Goal: Check status: Check status

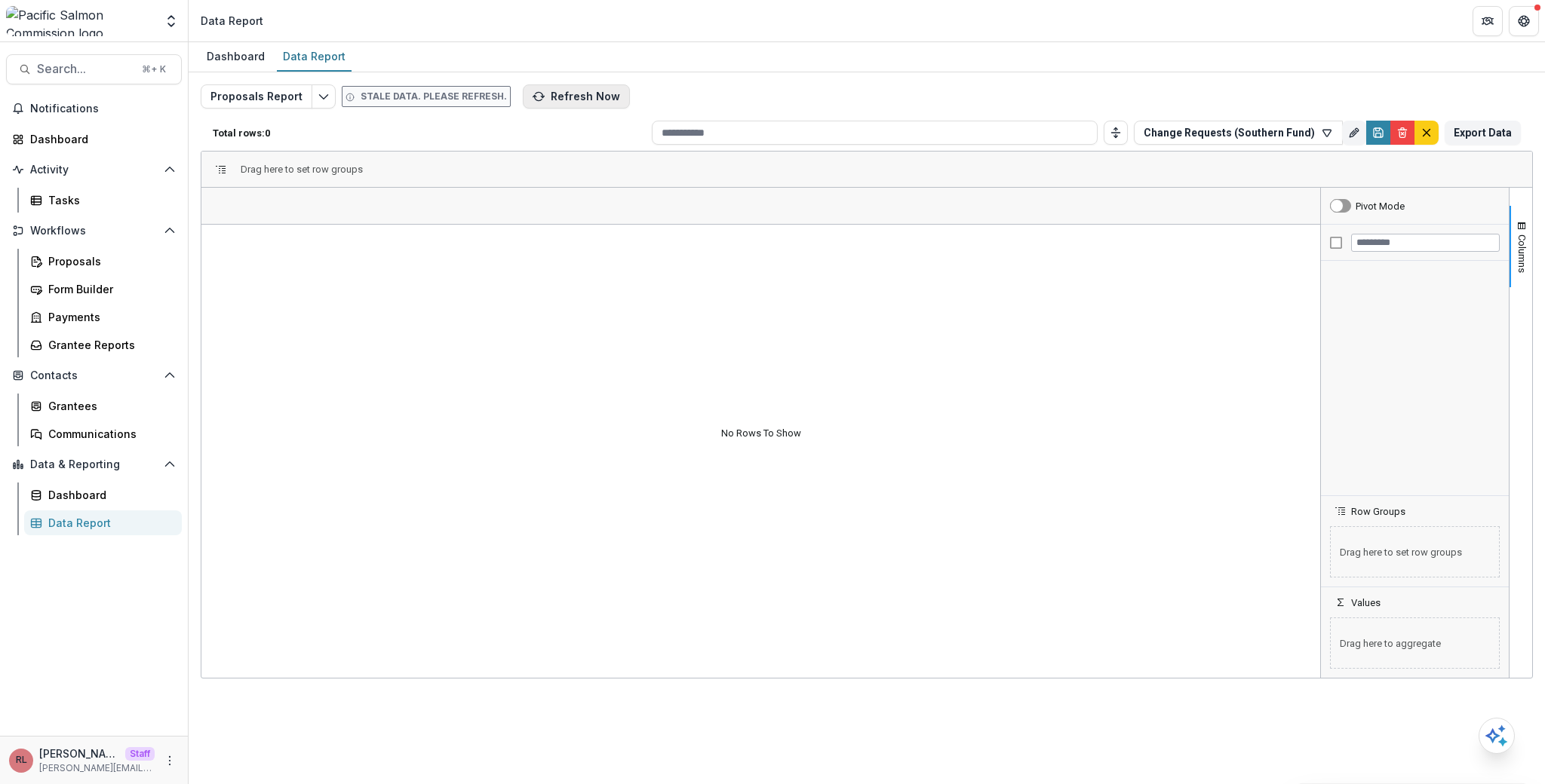
click at [585, 98] on button "Refresh Now" at bounding box center [576, 96] width 107 height 24
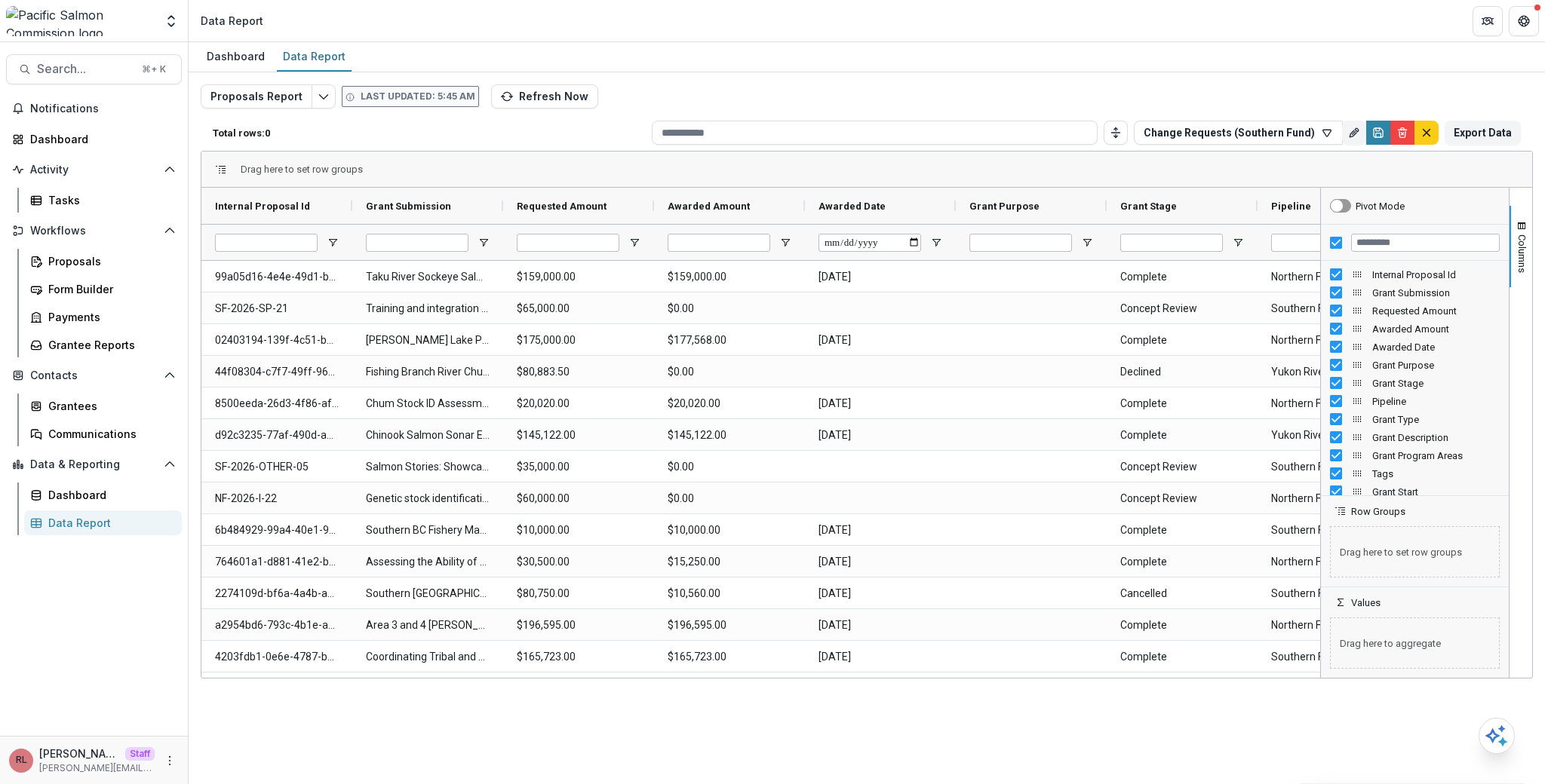
type input "**********"
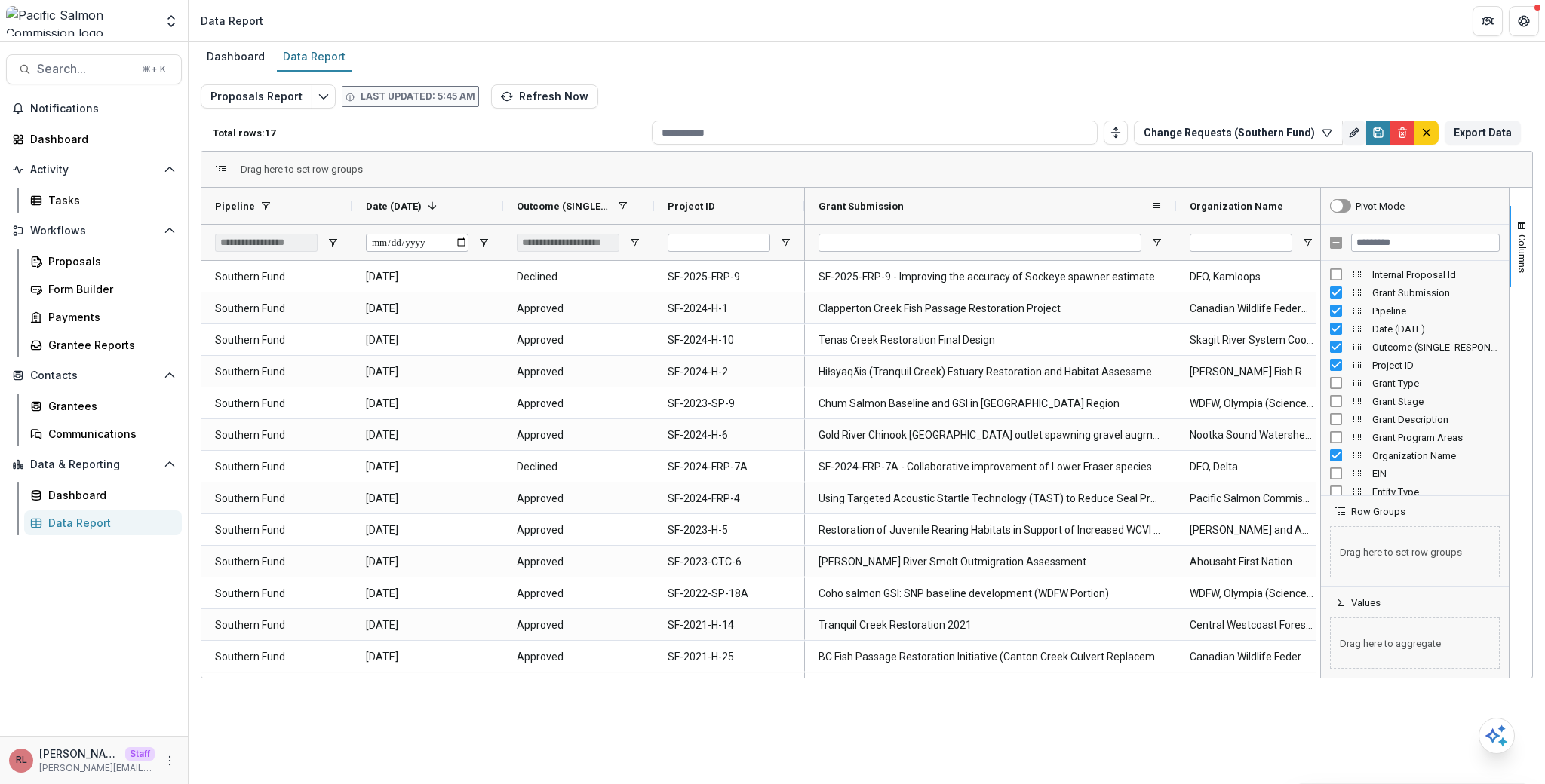
drag, startPoint x: 955, startPoint y: 210, endPoint x: 1175, endPoint y: 211, distance: 220.0
click at [1175, 211] on div at bounding box center [1176, 206] width 6 height 37
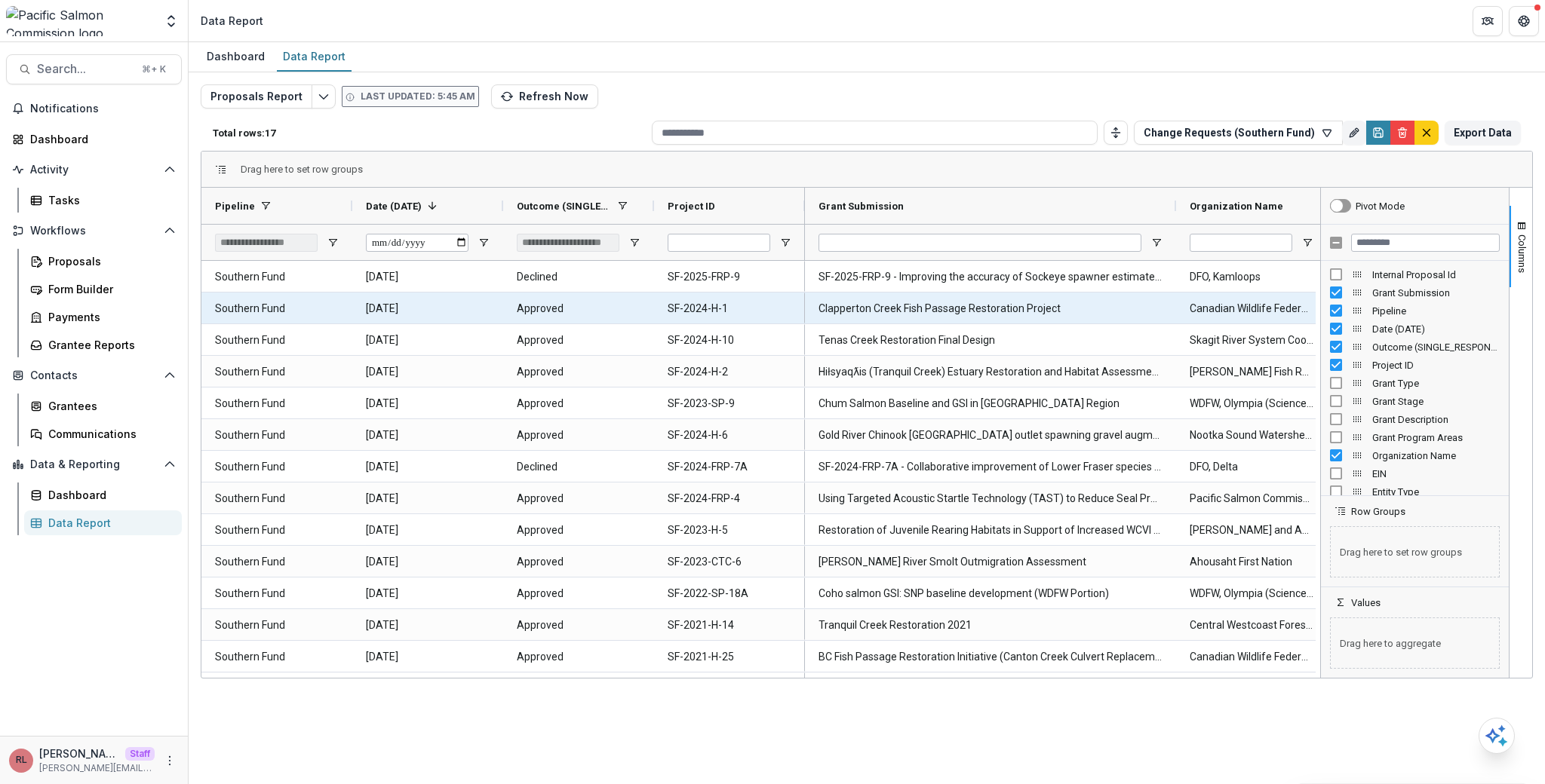
click at [975, 304] on Submission-753 "Clapperton Creek Fish Passage Restoration Project" at bounding box center [990, 308] width 344 height 31
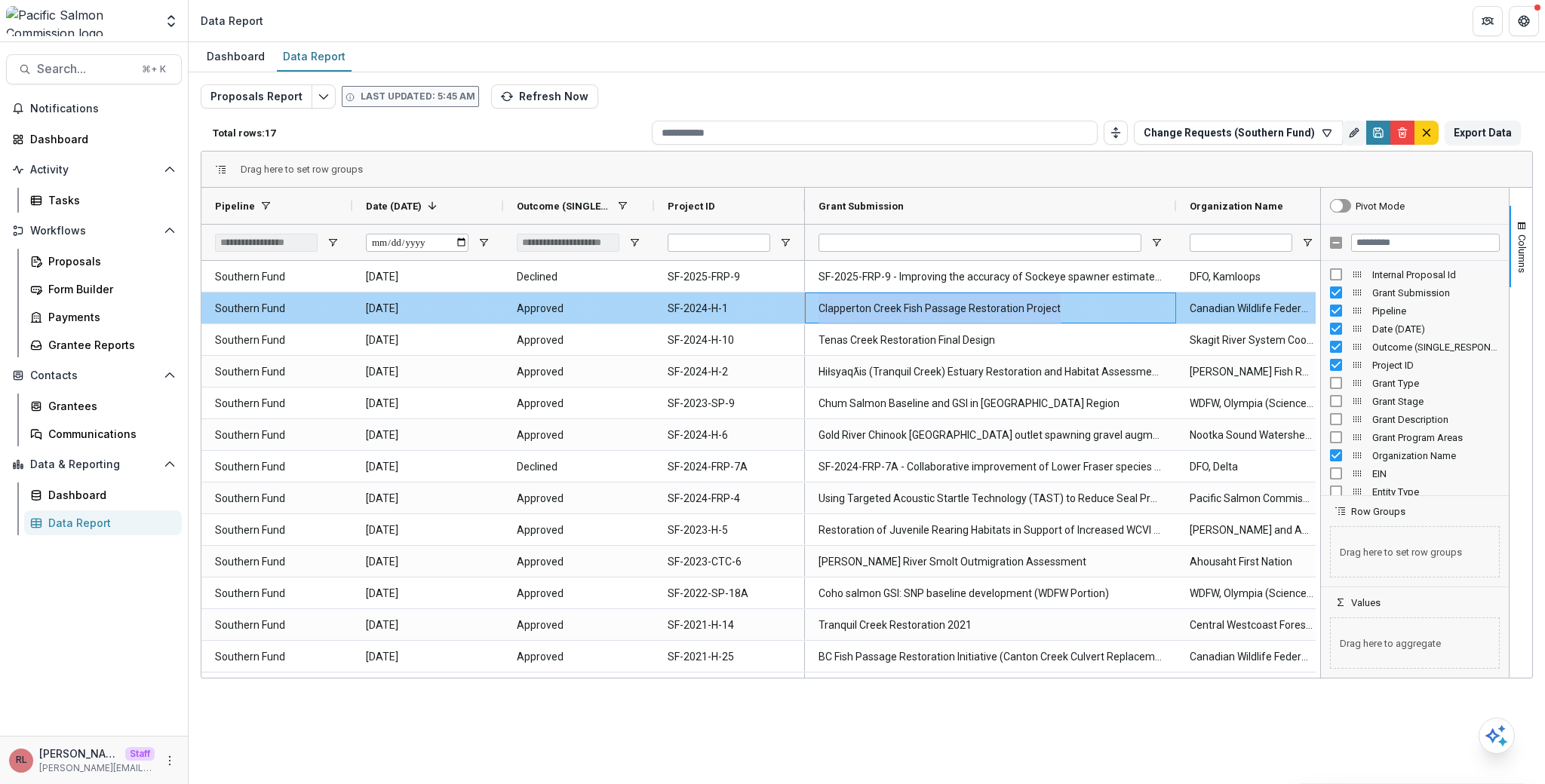
click at [975, 304] on Submission-753 "Clapperton Creek Fish Passage Restoration Project" at bounding box center [990, 308] width 344 height 31
copy Submission-753 "Clapperton Creek Fish Passage Restoration Project"
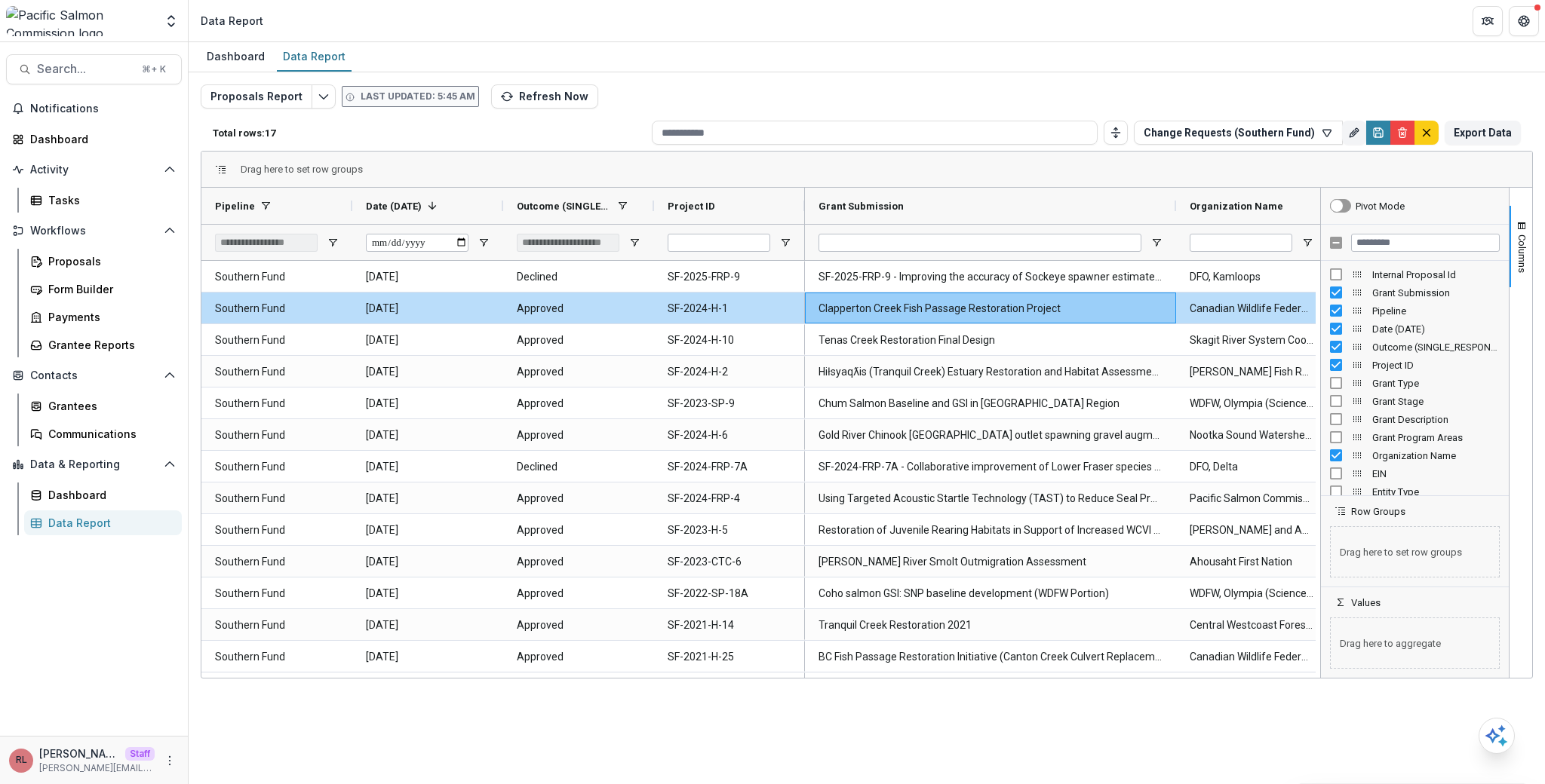
drag, startPoint x: 992, startPoint y: 678, endPoint x: 1288, endPoint y: 674, distance: 296.0
click at [1294, 674] on div "Drag here to set row groups Drag here to set column labels Pipeline Date (DATE)…" at bounding box center [866, 415] width 1332 height 527
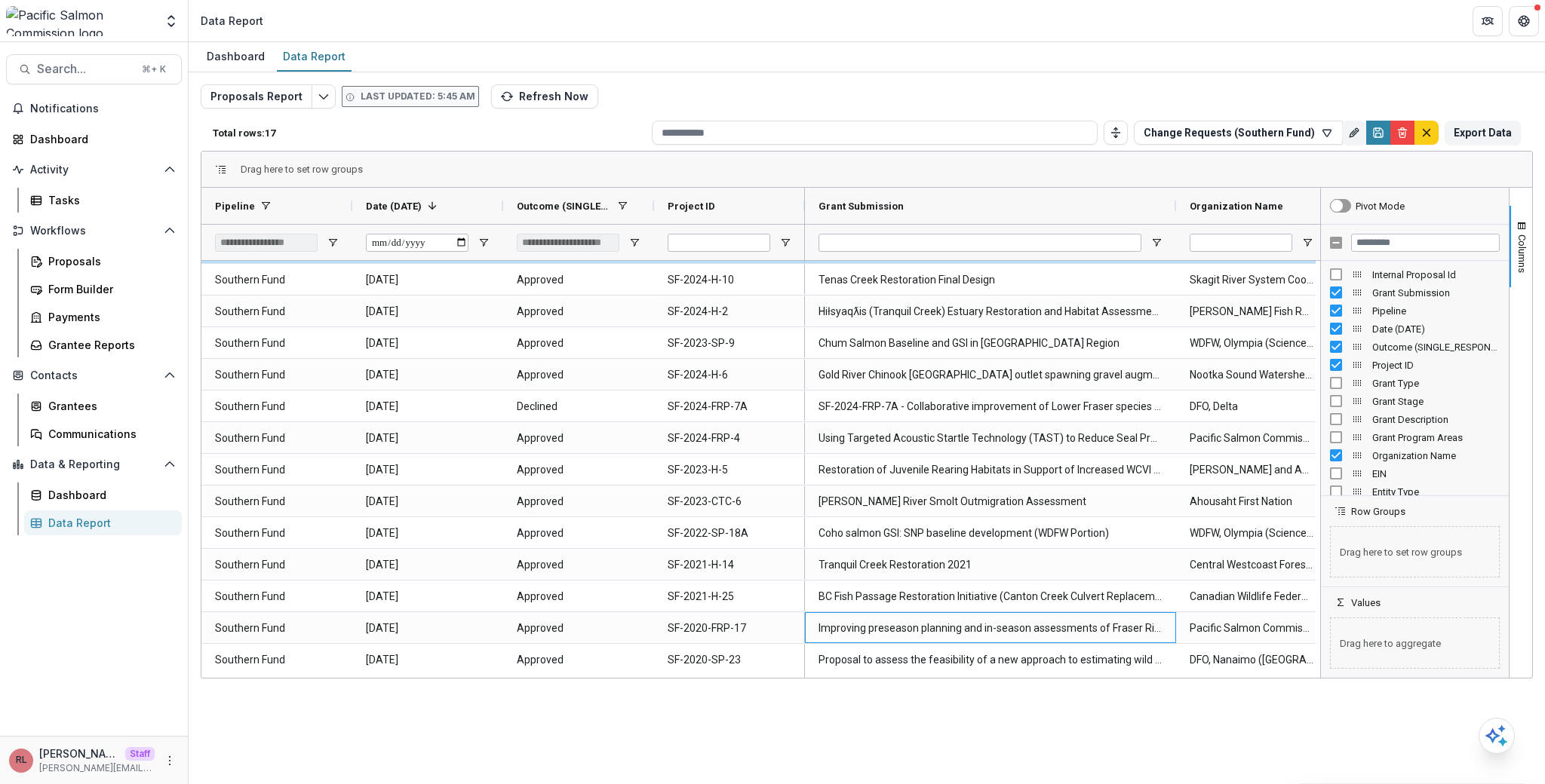
drag, startPoint x: 1013, startPoint y: 672, endPoint x: 1137, endPoint y: 677, distance: 124.1
click at [1137, 677] on div "Pipeline Date (DATE) 1 Outcome (SINGLE_RESPONSE)" at bounding box center [761, 432] width 1119 height 490
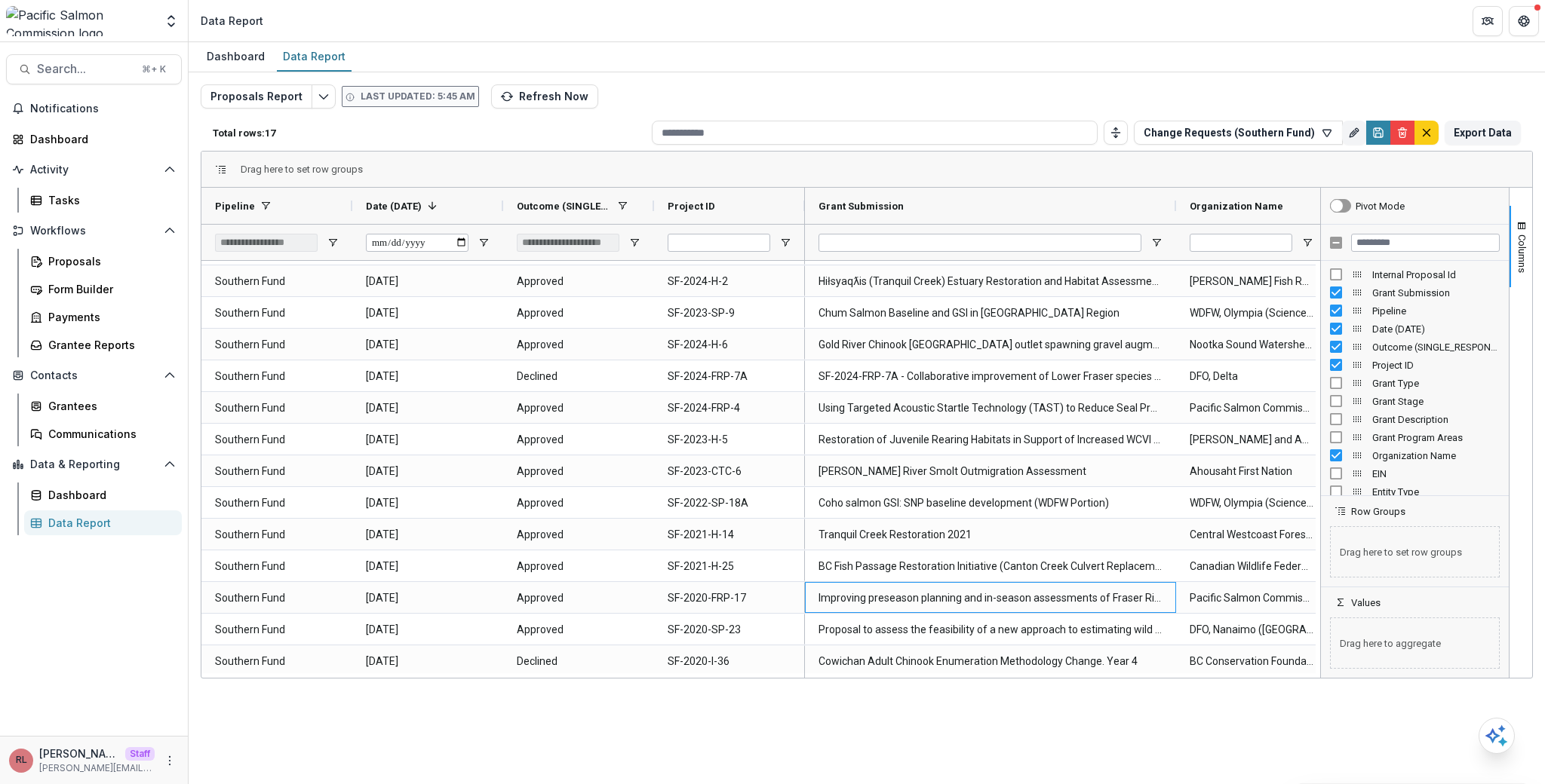
click at [1097, 678] on div "Dashboard Data Report Proposals Report Last updated: 5:45 AM Refresh Now Total …" at bounding box center [866, 413] width 1357 height 742
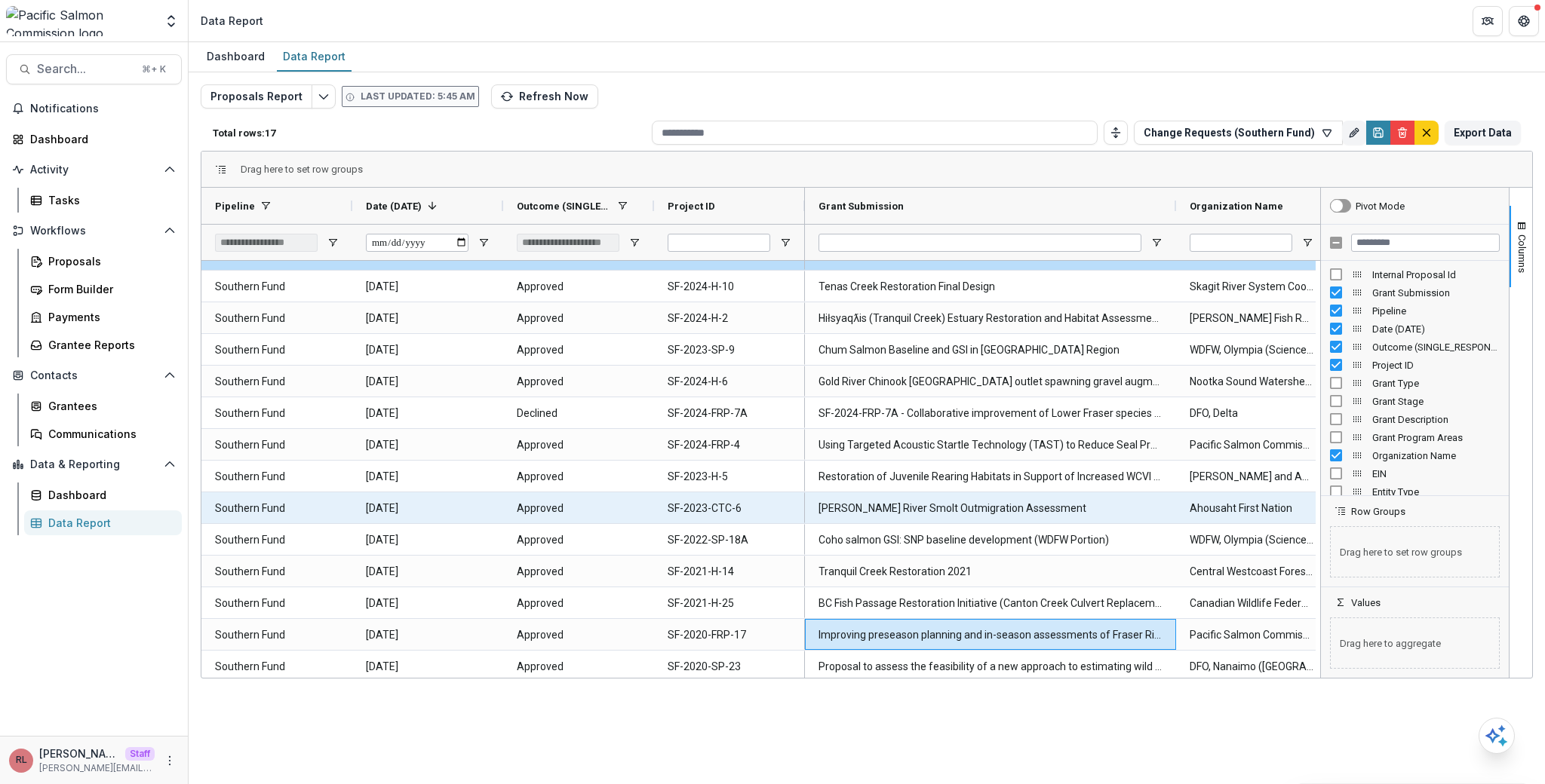
scroll to position [0, 0]
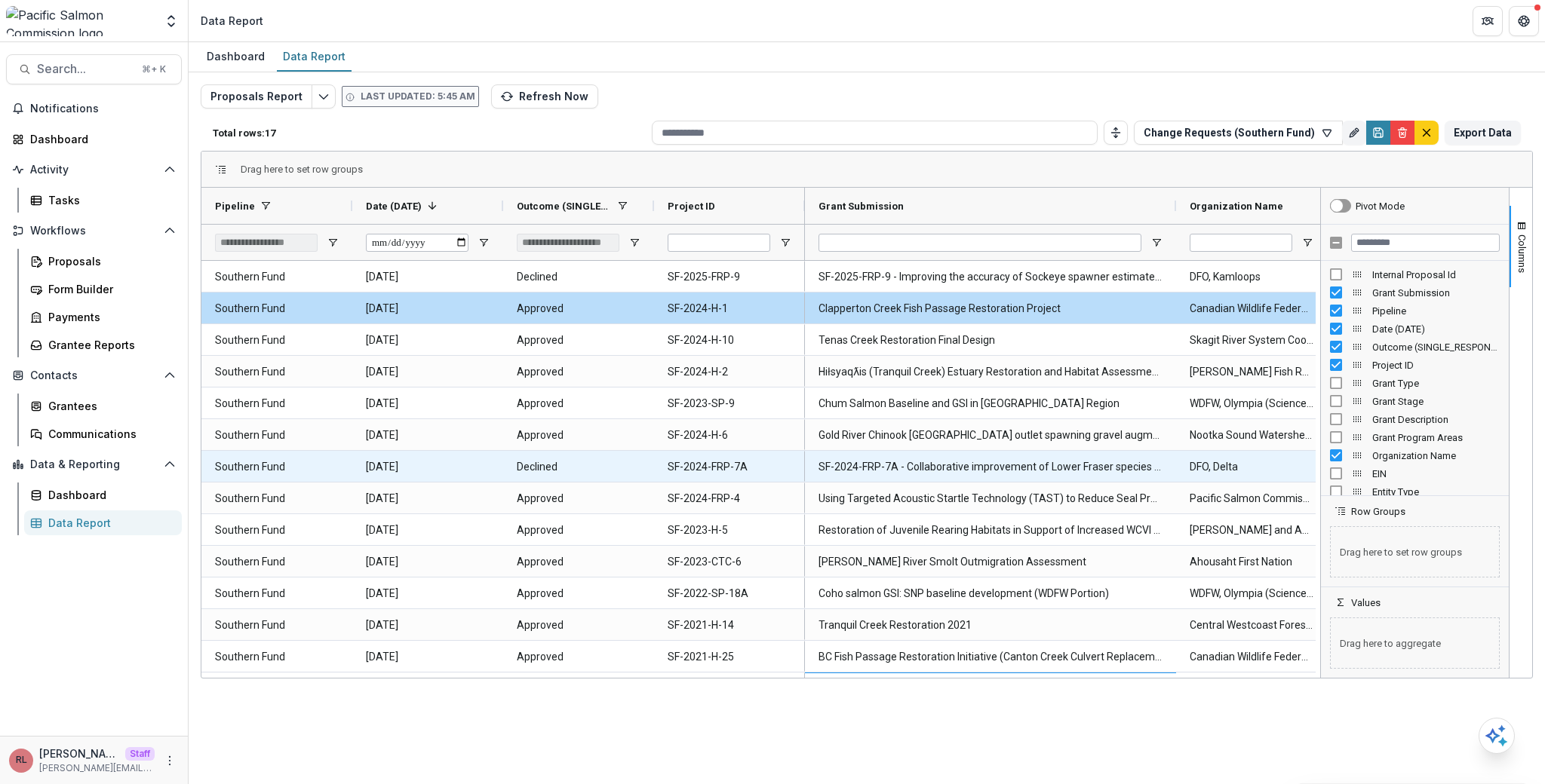
click at [865, 458] on Submission-798 "SF-2024-FRP-7A - Collaborative improvement of Lower Fraser species composition …" at bounding box center [990, 467] width 344 height 31
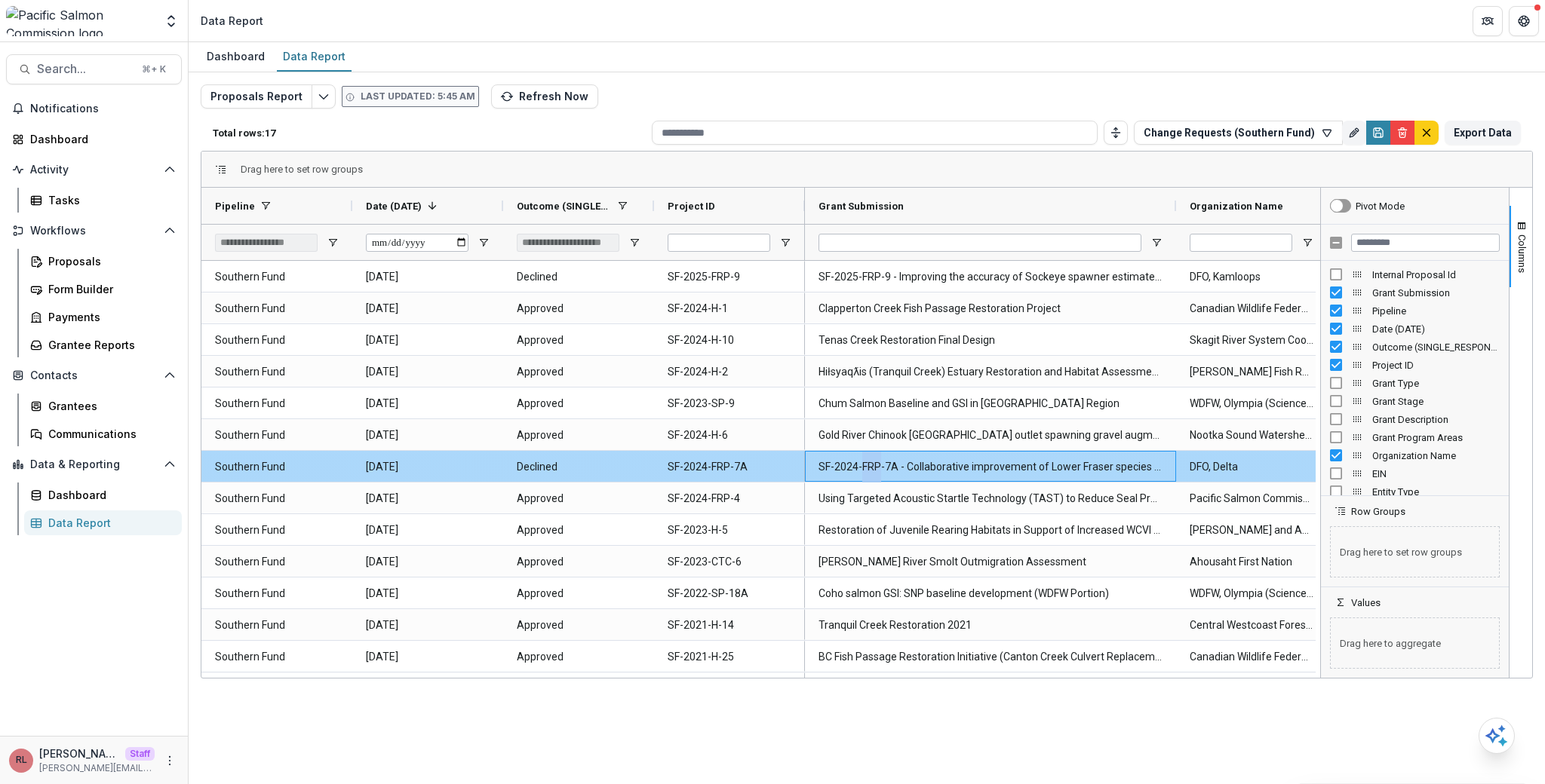
click at [865, 458] on Submission-798 "SF-2024-FRP-7A - Collaborative improvement of Lower Fraser species composition …" at bounding box center [990, 467] width 344 height 31
copy Submission-798 "SF-2024-FRP-7A - Collaborative improvement of Lower Fraser species composition …"
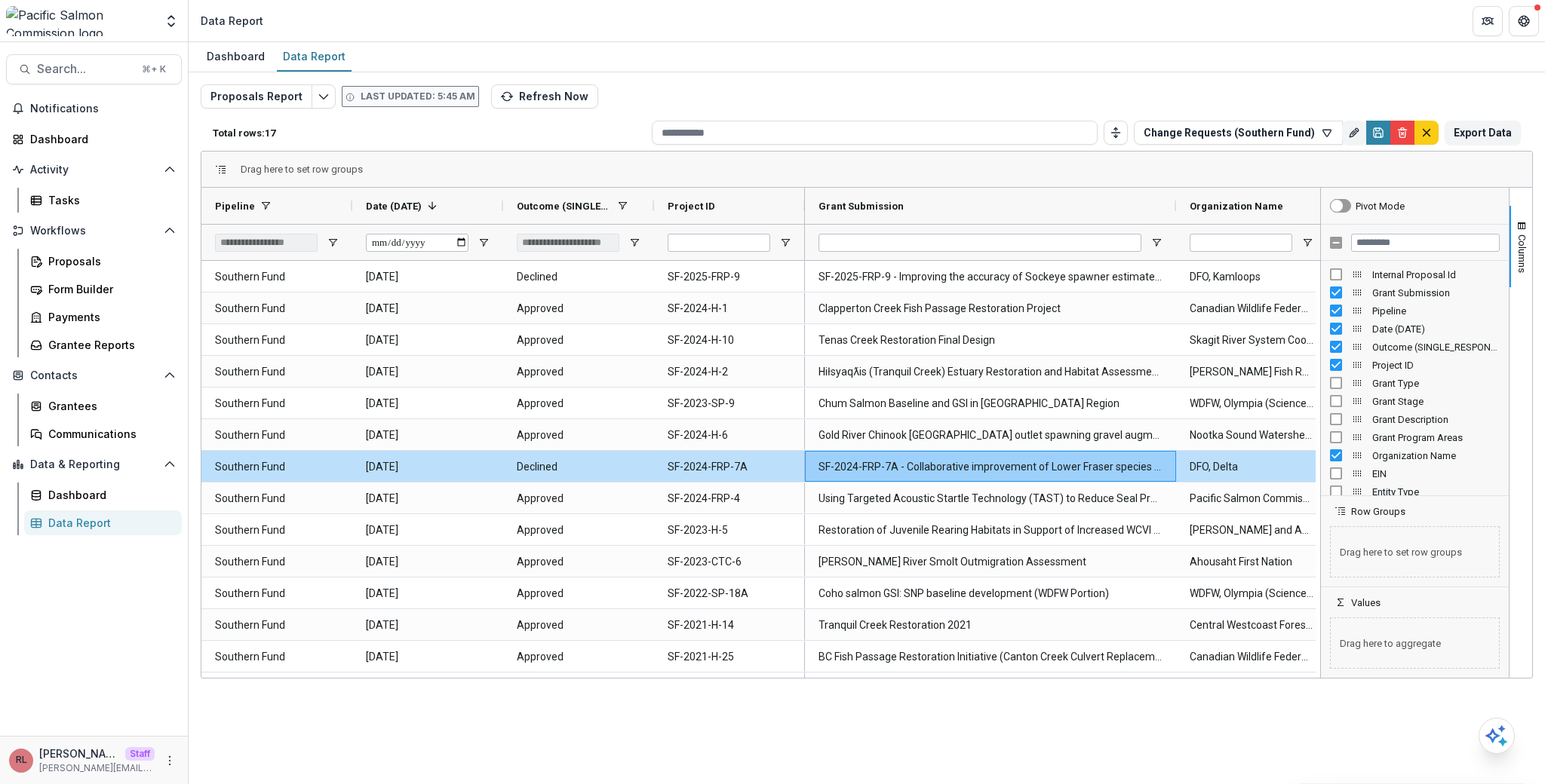
click at [913, 57] on div "Dashboard Data Report" at bounding box center [866, 57] width 1357 height 30
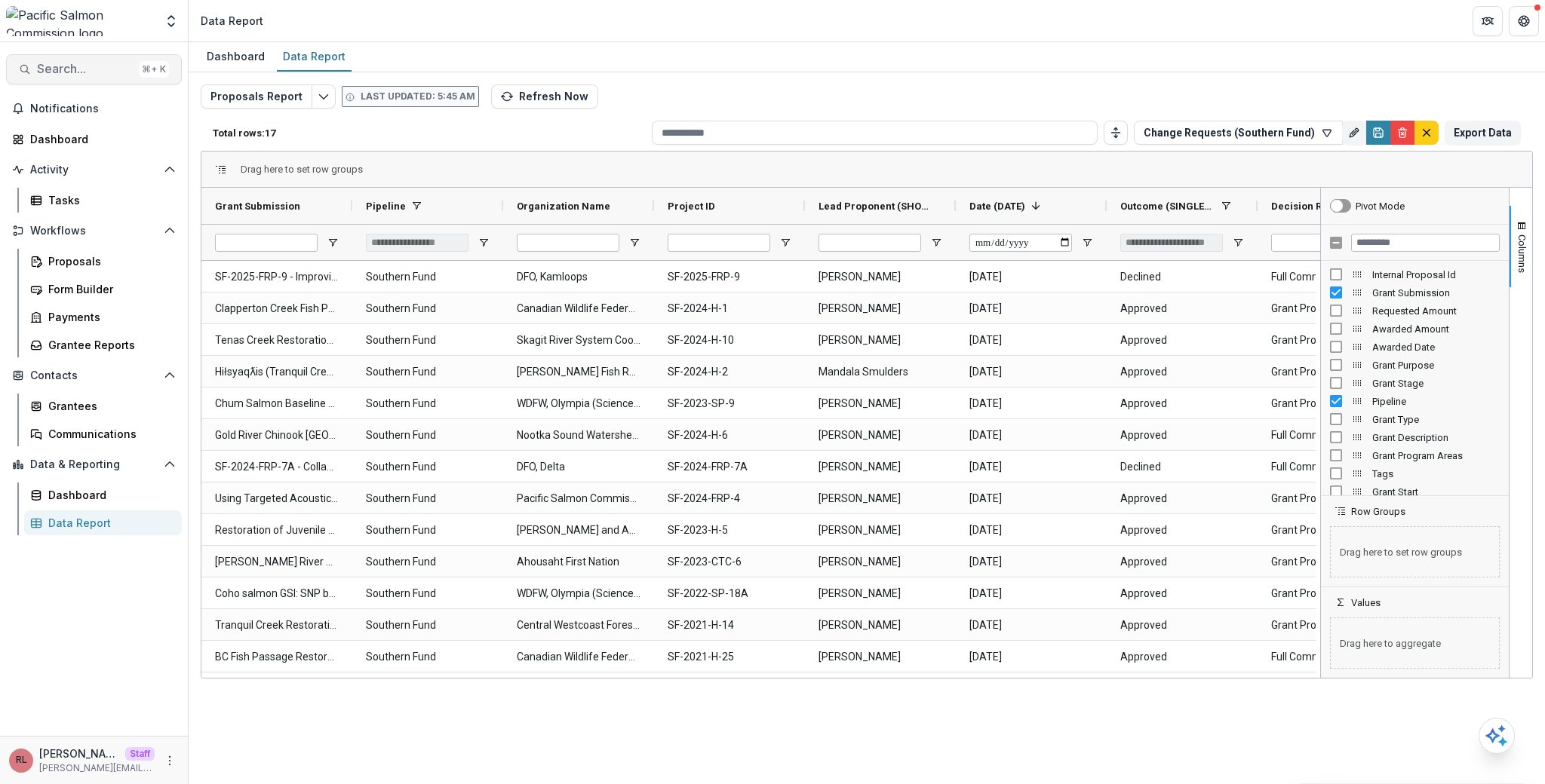
click at [106, 64] on span "Search..." at bounding box center [85, 69] width 96 height 14
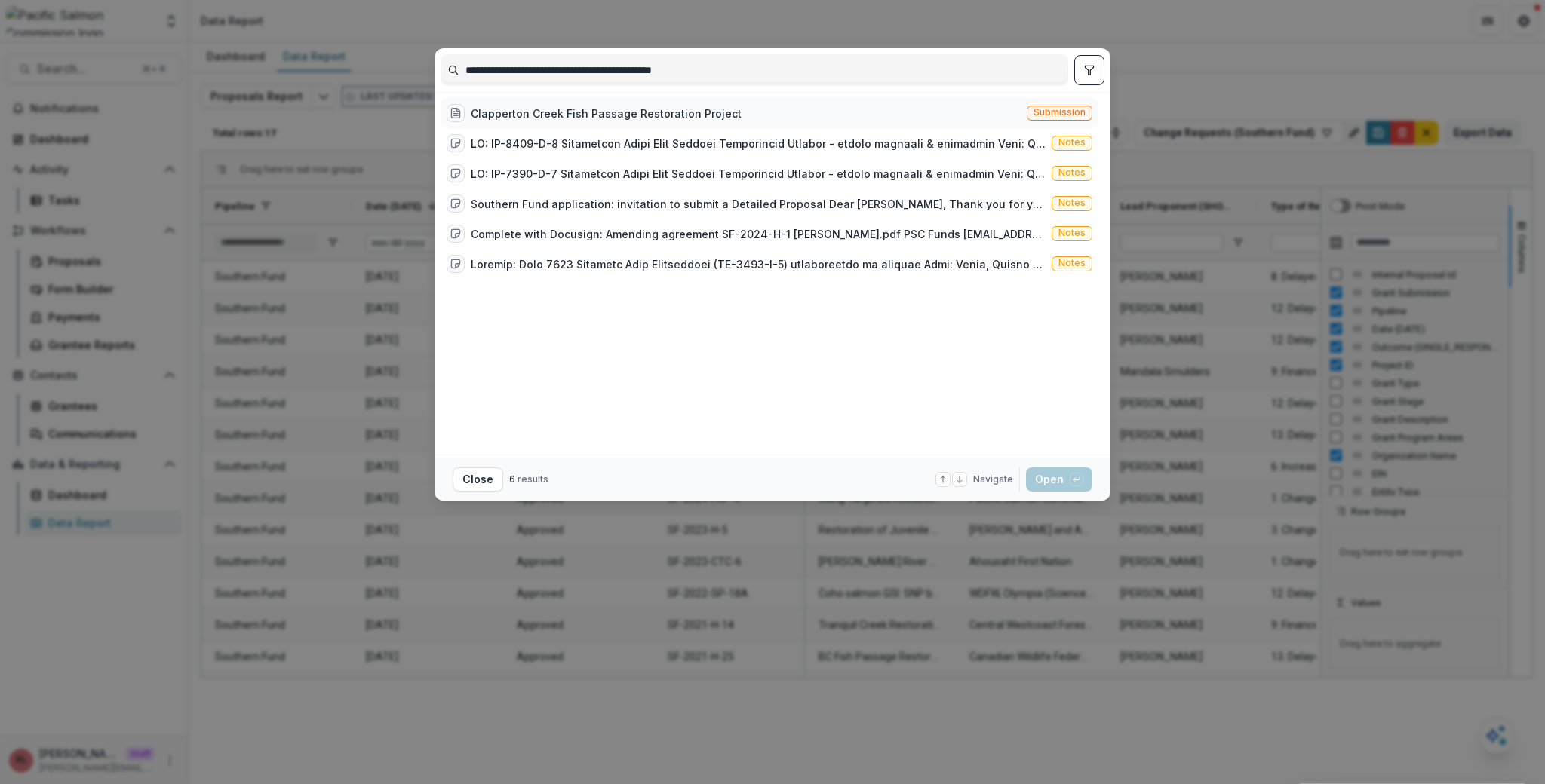
type input "**********"
click at [652, 112] on div "Clapperton Creek Fish Passage Restoration Project" at bounding box center [606, 114] width 271 height 16
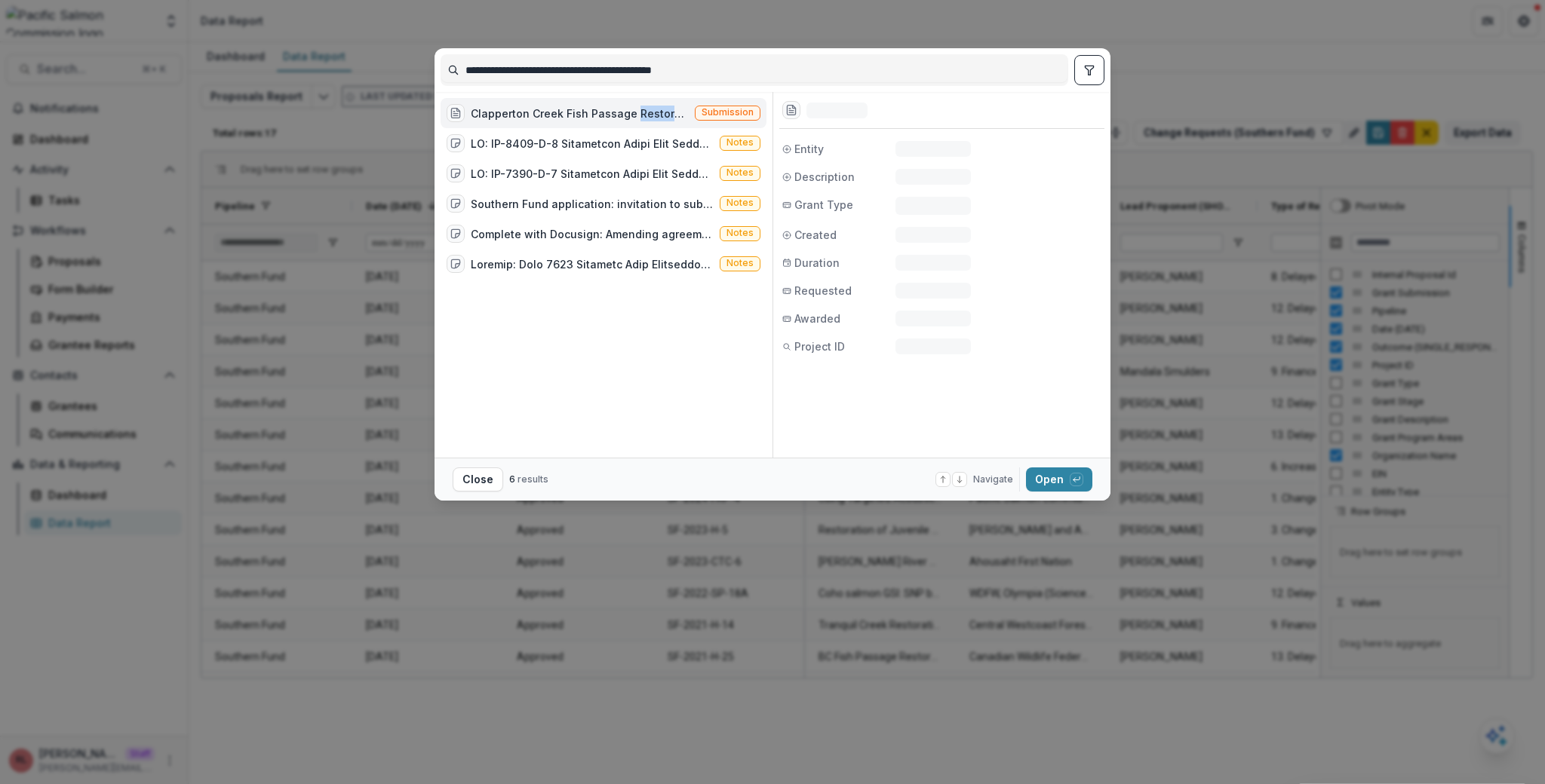
click at [652, 112] on div "Clapperton Creek Fish Passage Restoration Project" at bounding box center [579, 114] width 218 height 16
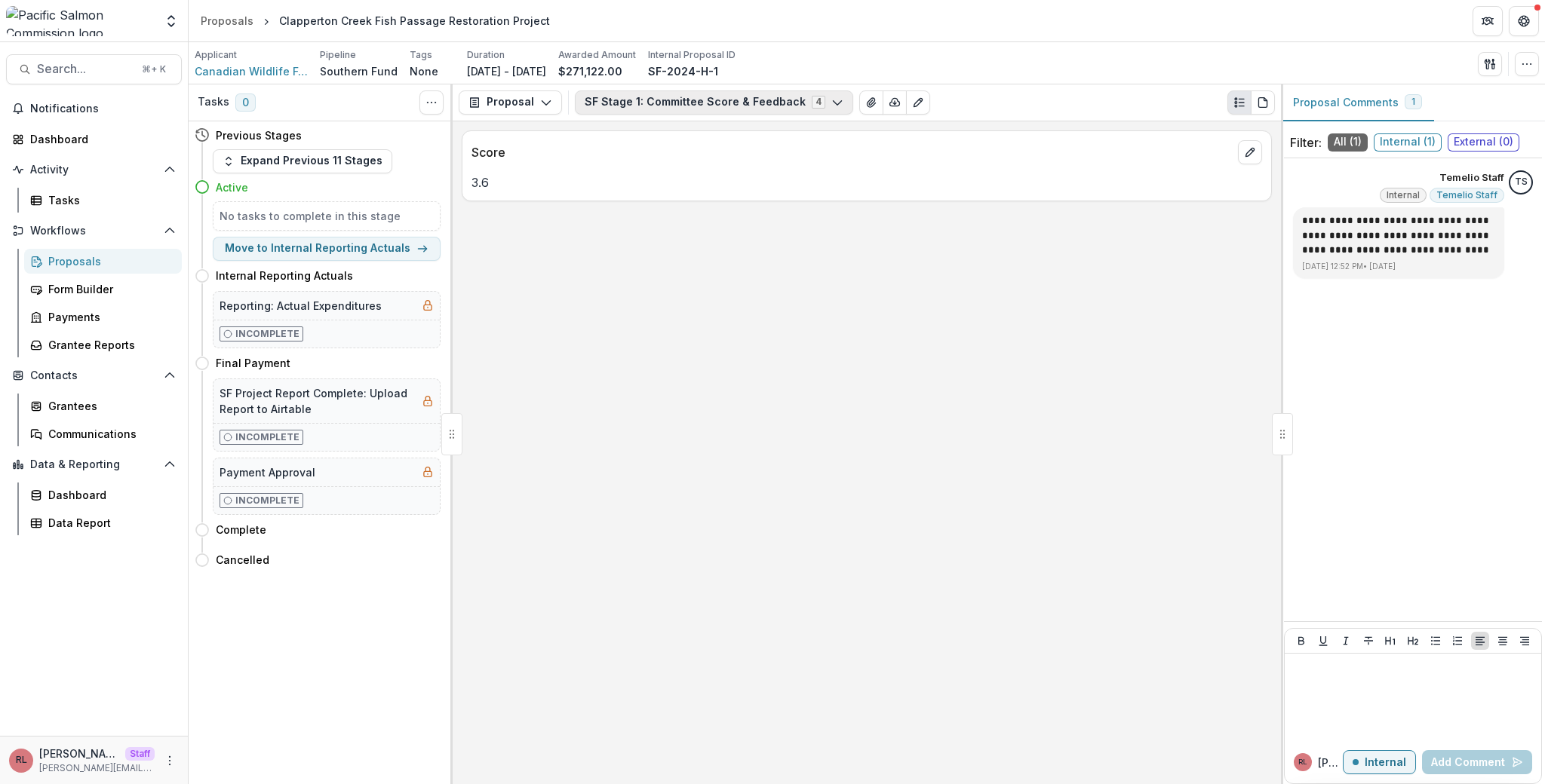
click at [651, 101] on button "SF Stage 1: Committee Score & Feedback 4" at bounding box center [714, 102] width 278 height 24
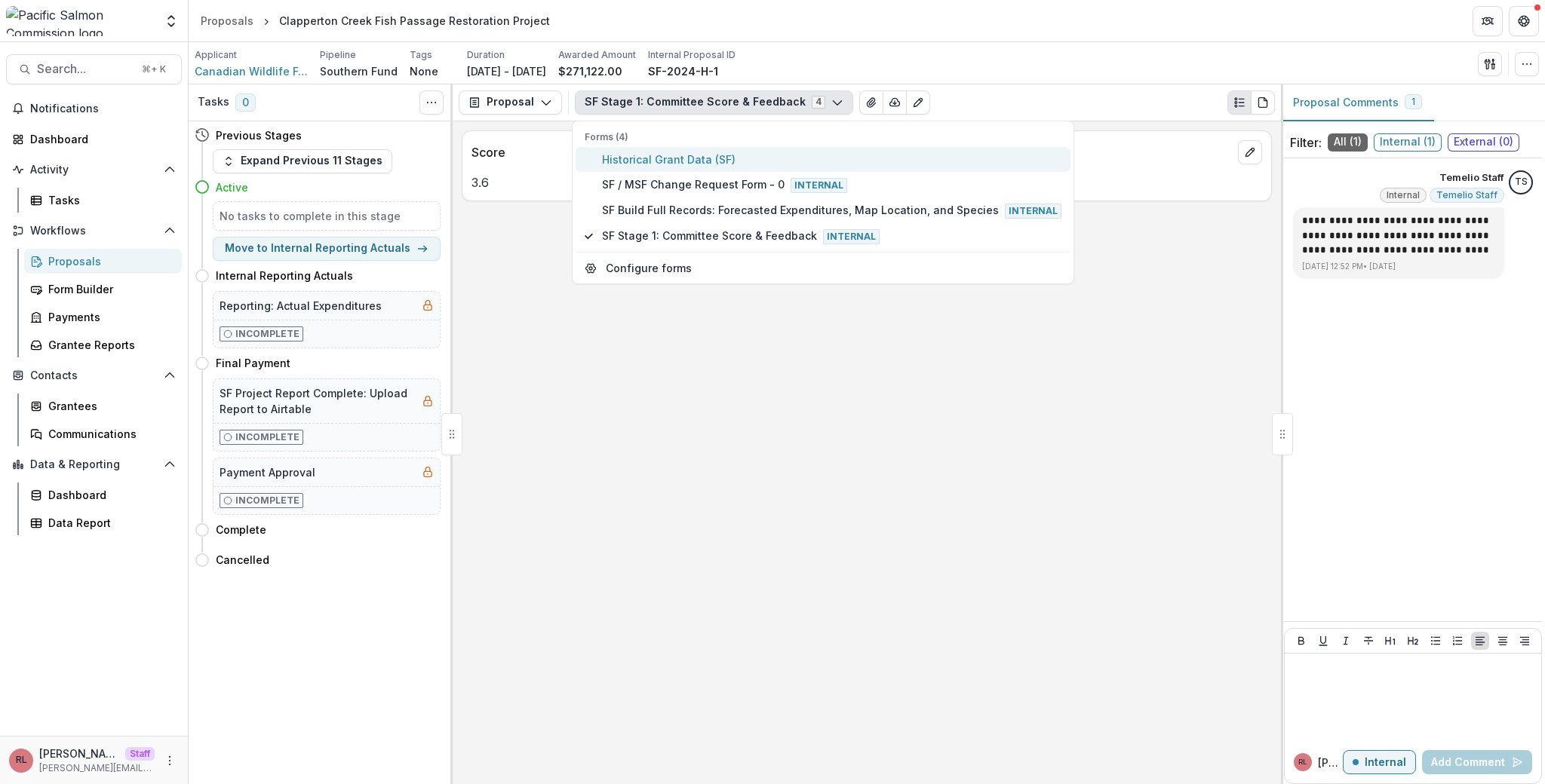
type button "0"
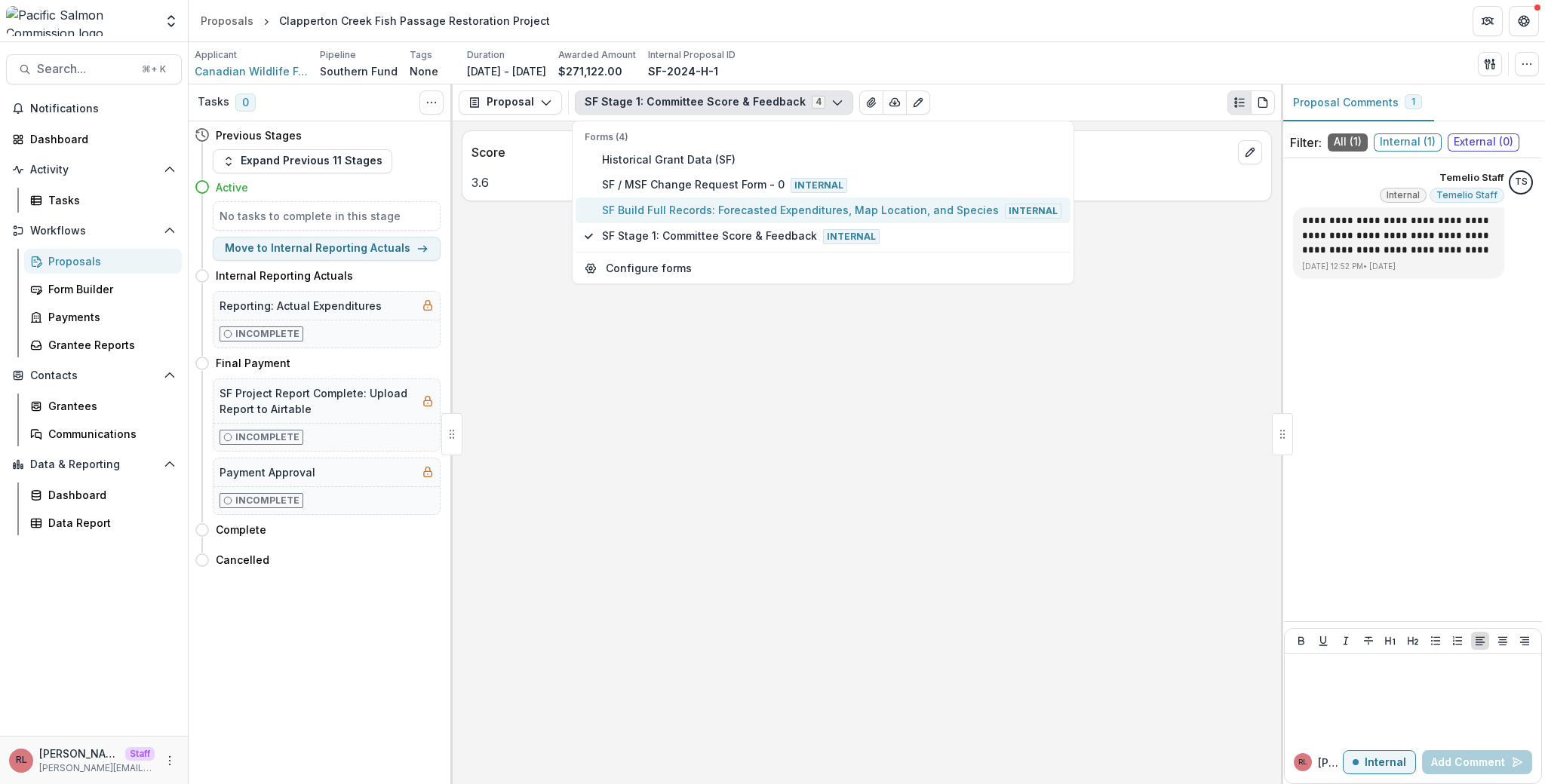
type button "2"
type button "1"
click at [99, 81] on button "Search... ⌘ + K" at bounding box center [94, 69] width 176 height 30
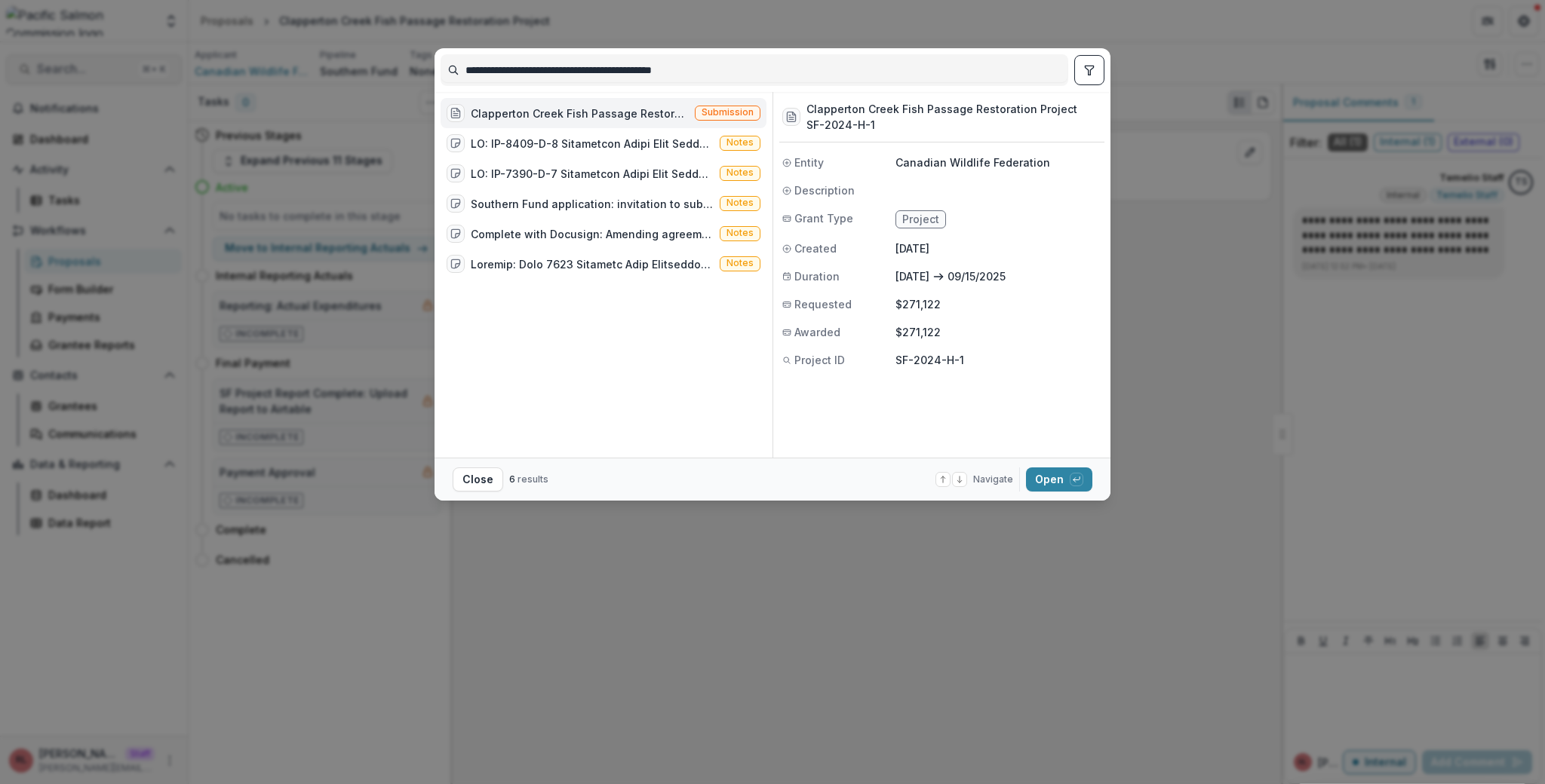
type input "**********"
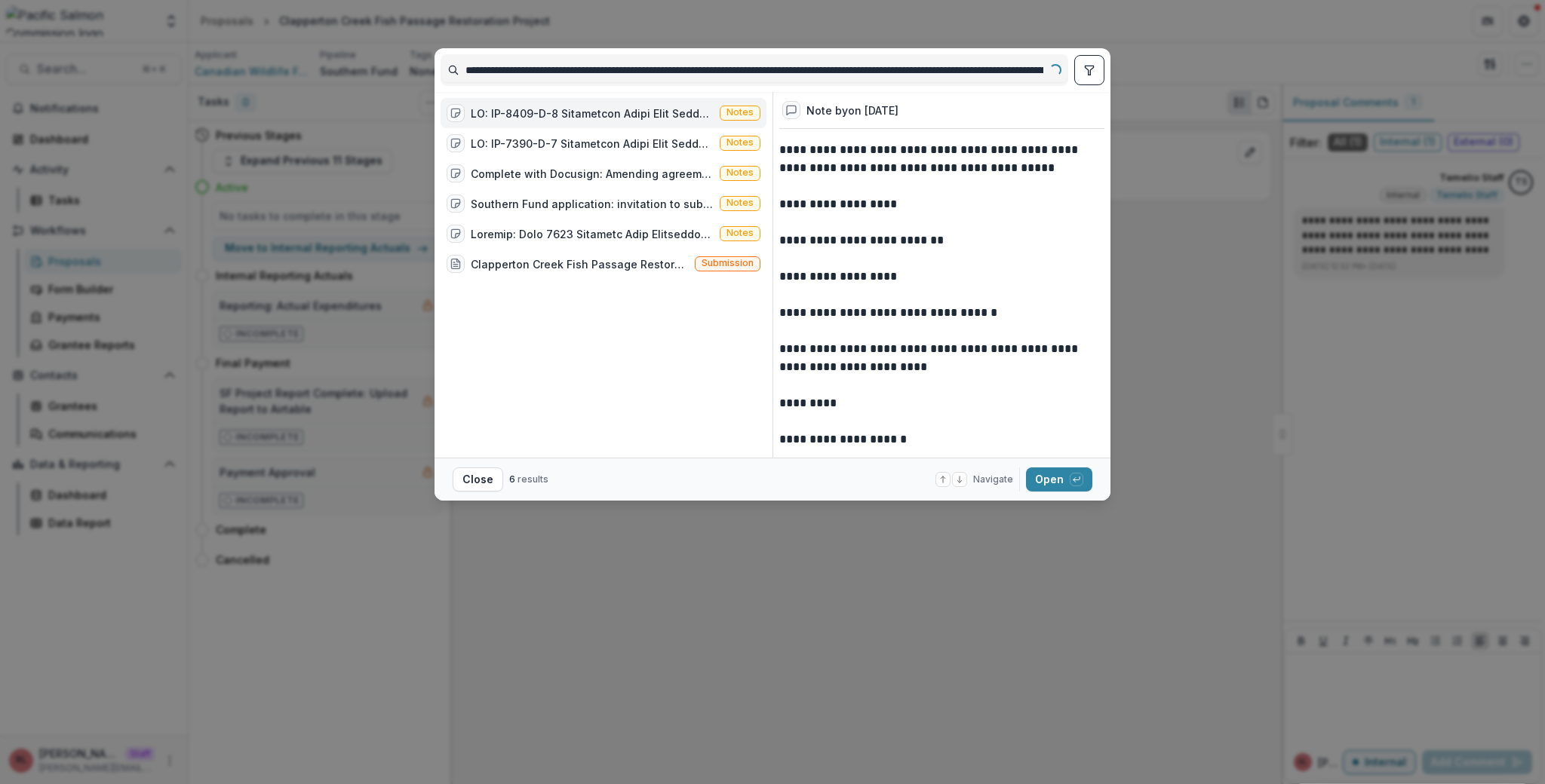
scroll to position [0, 409]
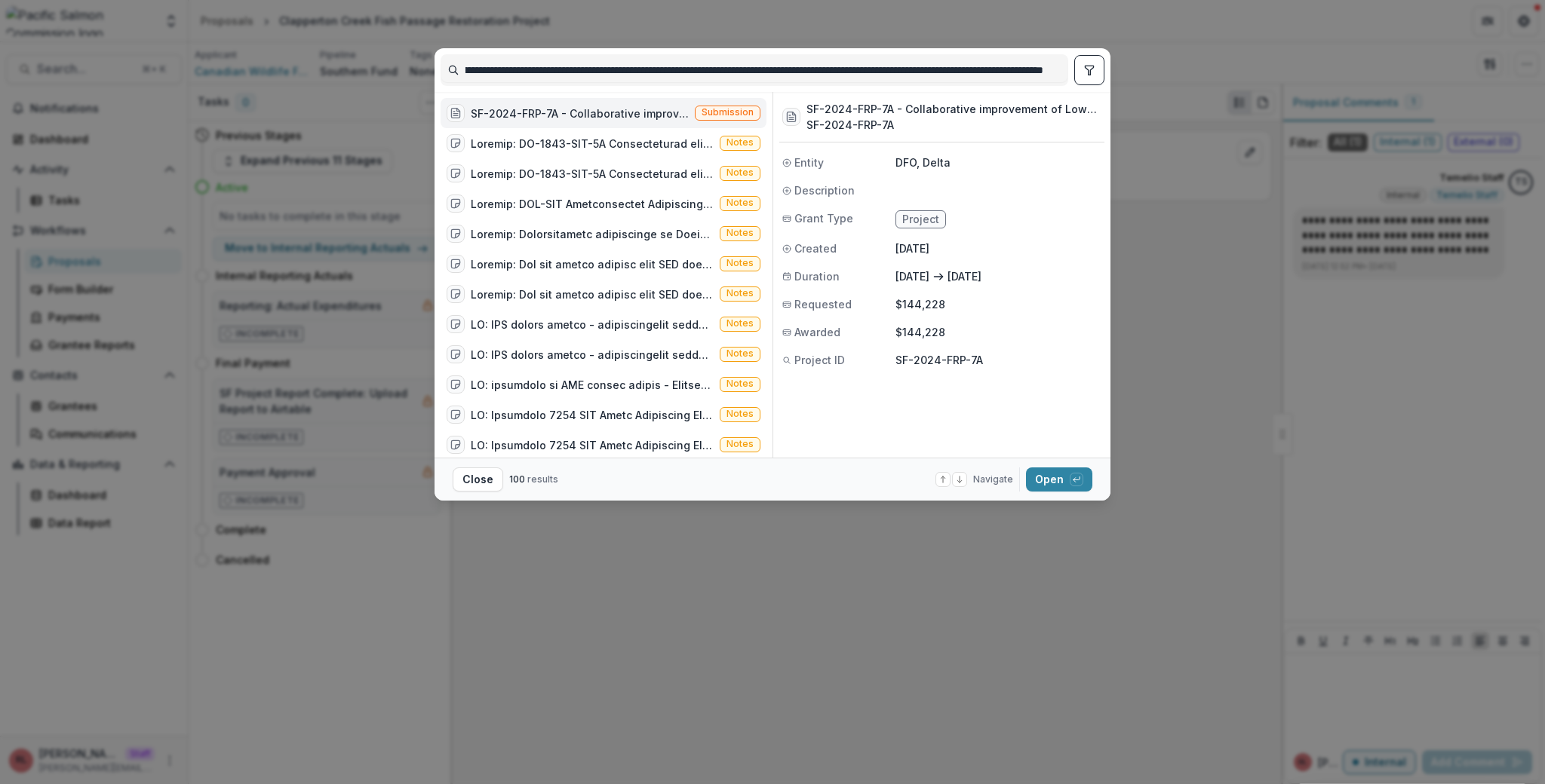
type input "**********"
click at [594, 114] on div "SF-2024-FRP-7A - Collaborative improvement of Lower Fraser species composition …" at bounding box center [579, 114] width 218 height 16
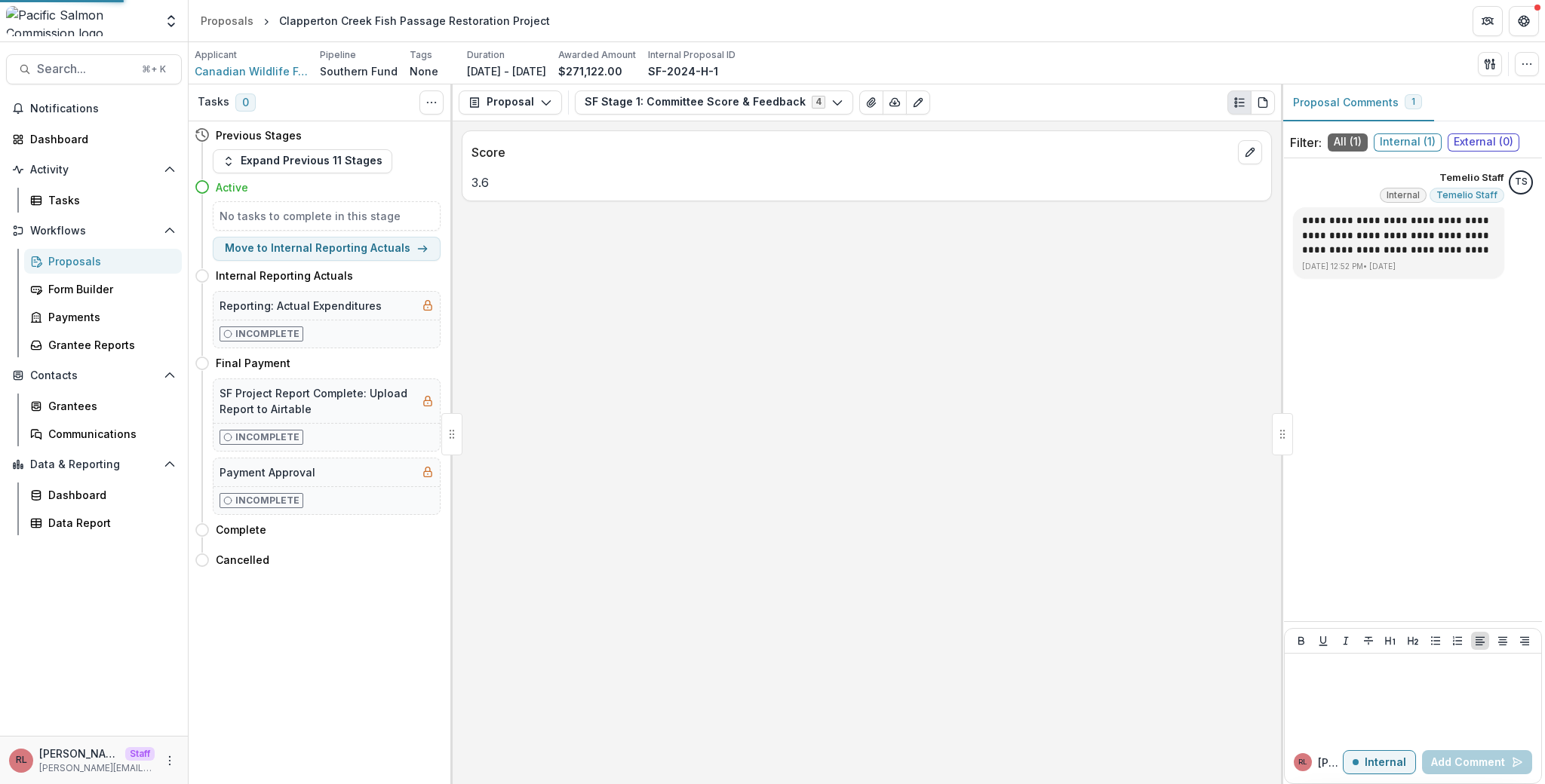
scroll to position [0, 0]
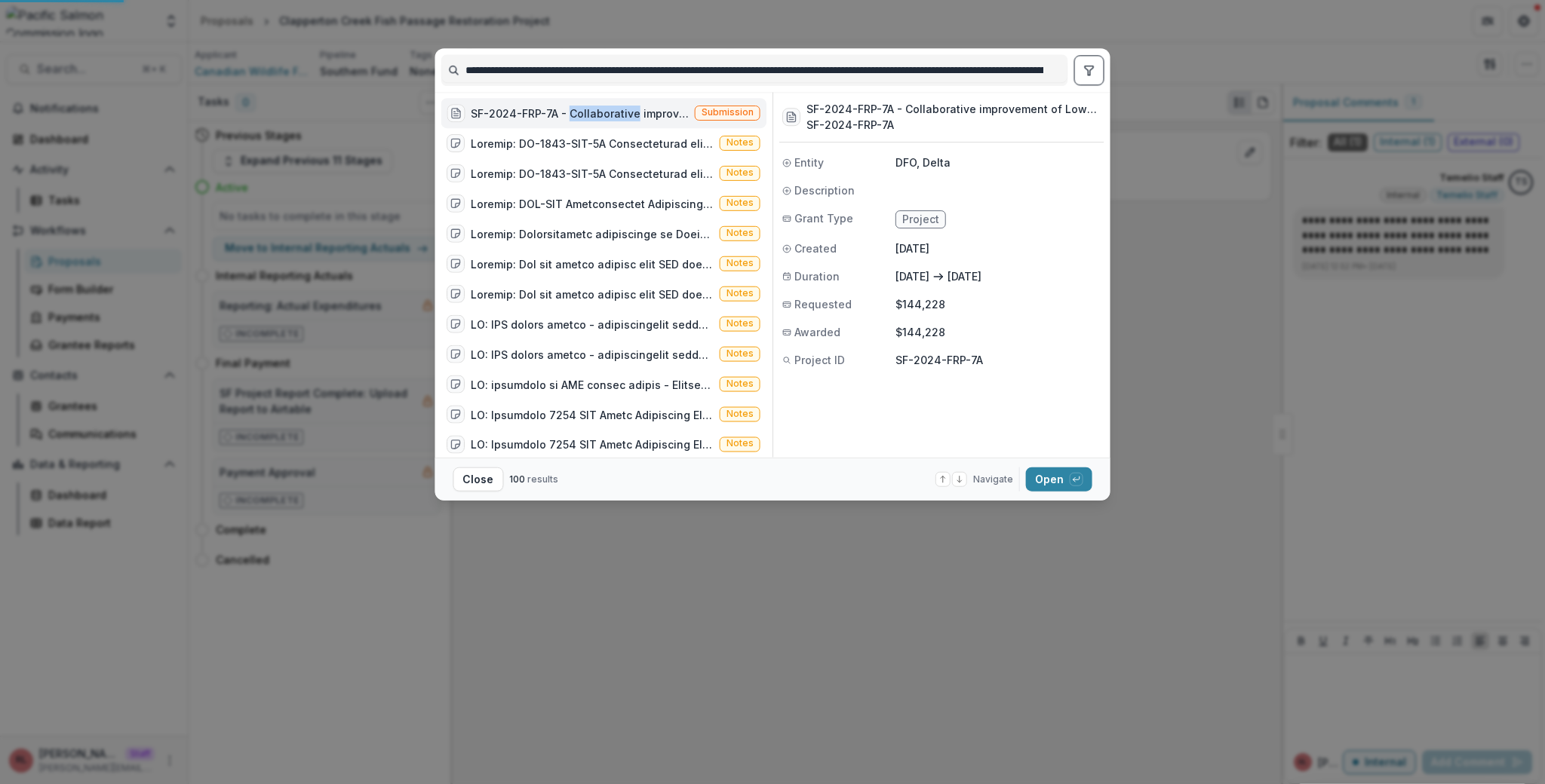
click at [594, 114] on div "SF-2024-FRP-7A - Collaborative improvement of Lower Fraser species composition …" at bounding box center [579, 114] width 218 height 16
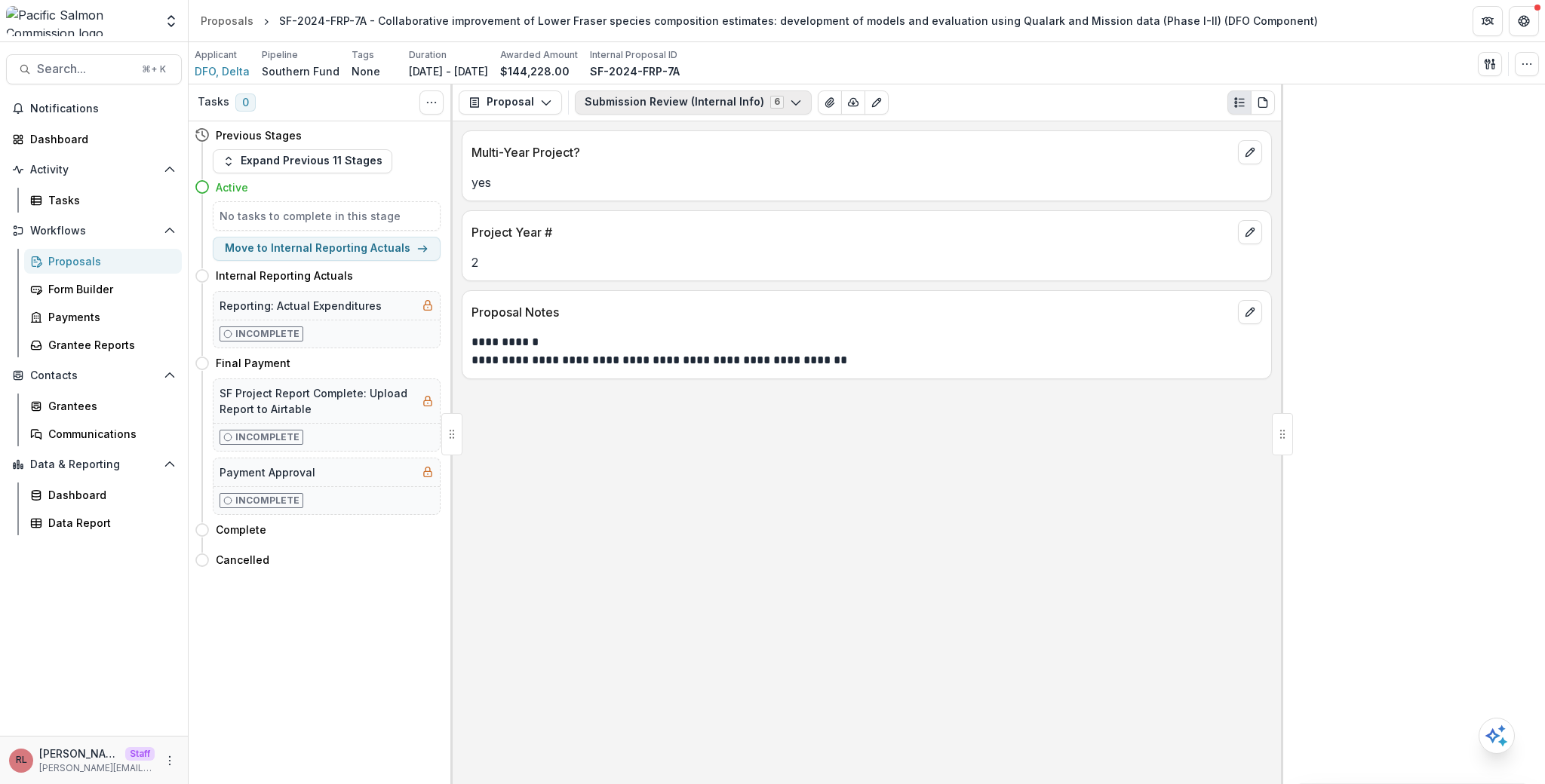
click at [614, 113] on button "Submission Review (Internal Info) 6" at bounding box center [693, 102] width 237 height 24
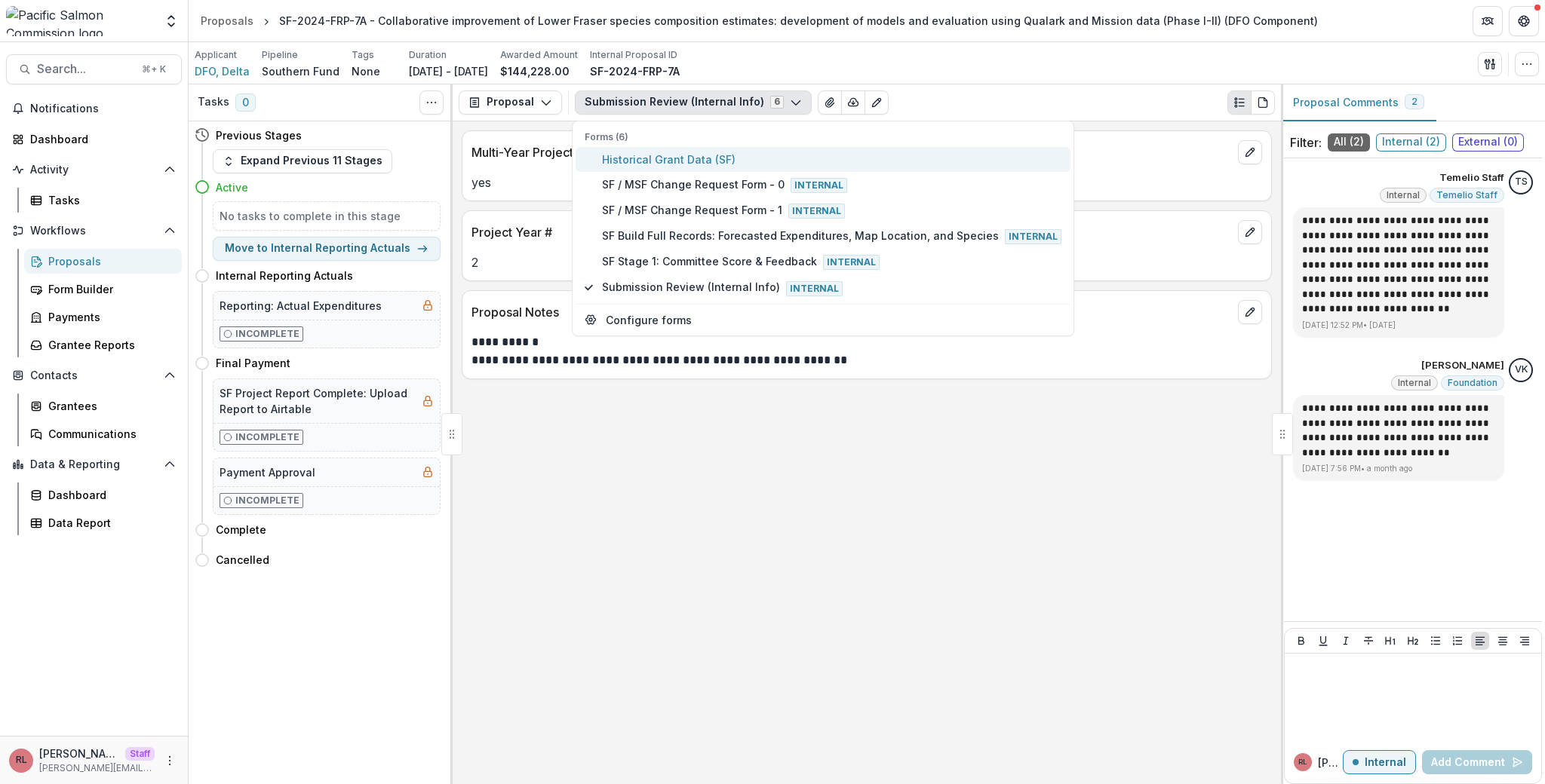
click at [615, 99] on button "Submission Review (Internal Info) 6" at bounding box center [693, 102] width 237 height 24
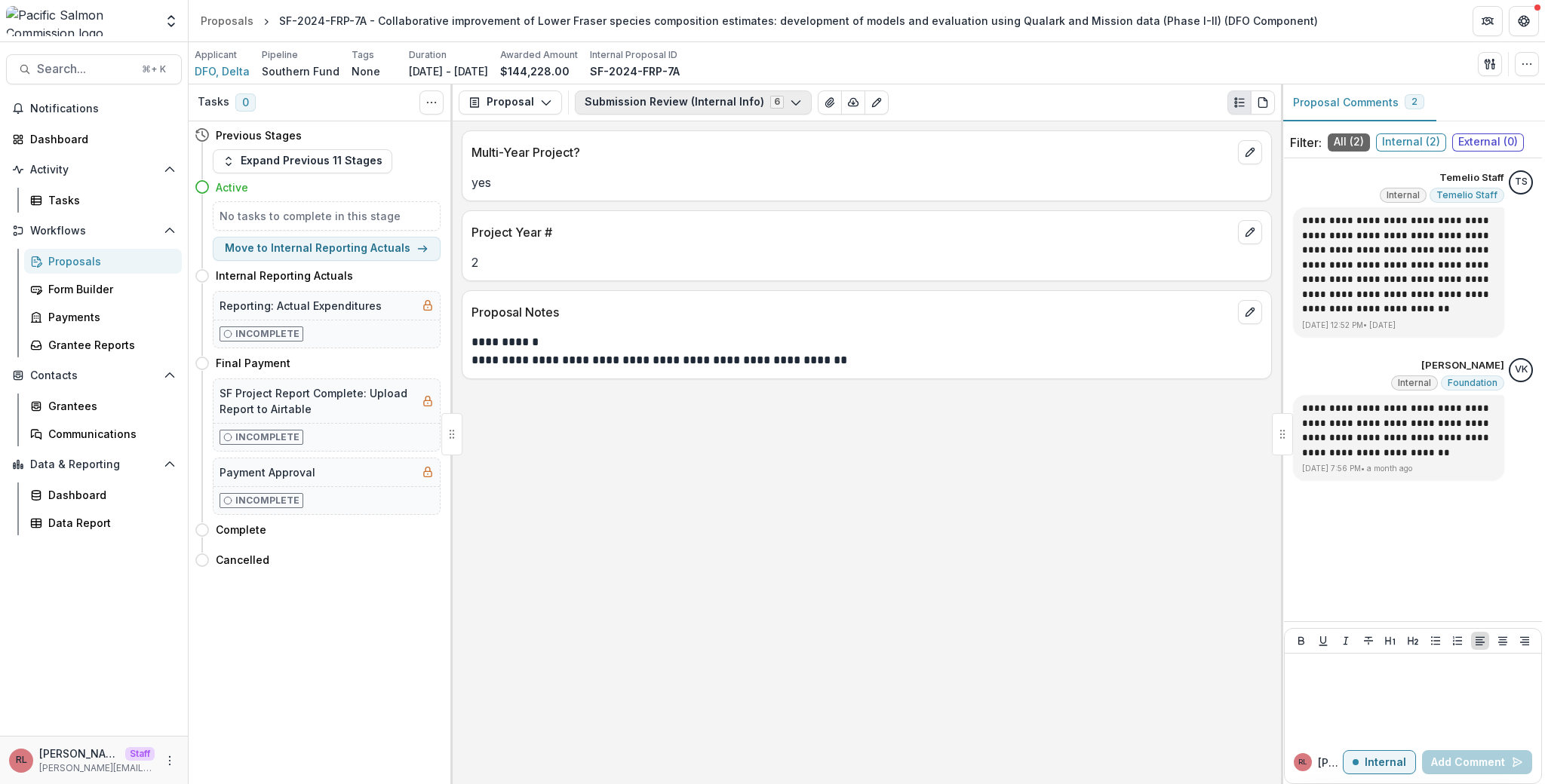
click at [614, 99] on button "Submission Review (Internal Info) 6" at bounding box center [693, 102] width 237 height 24
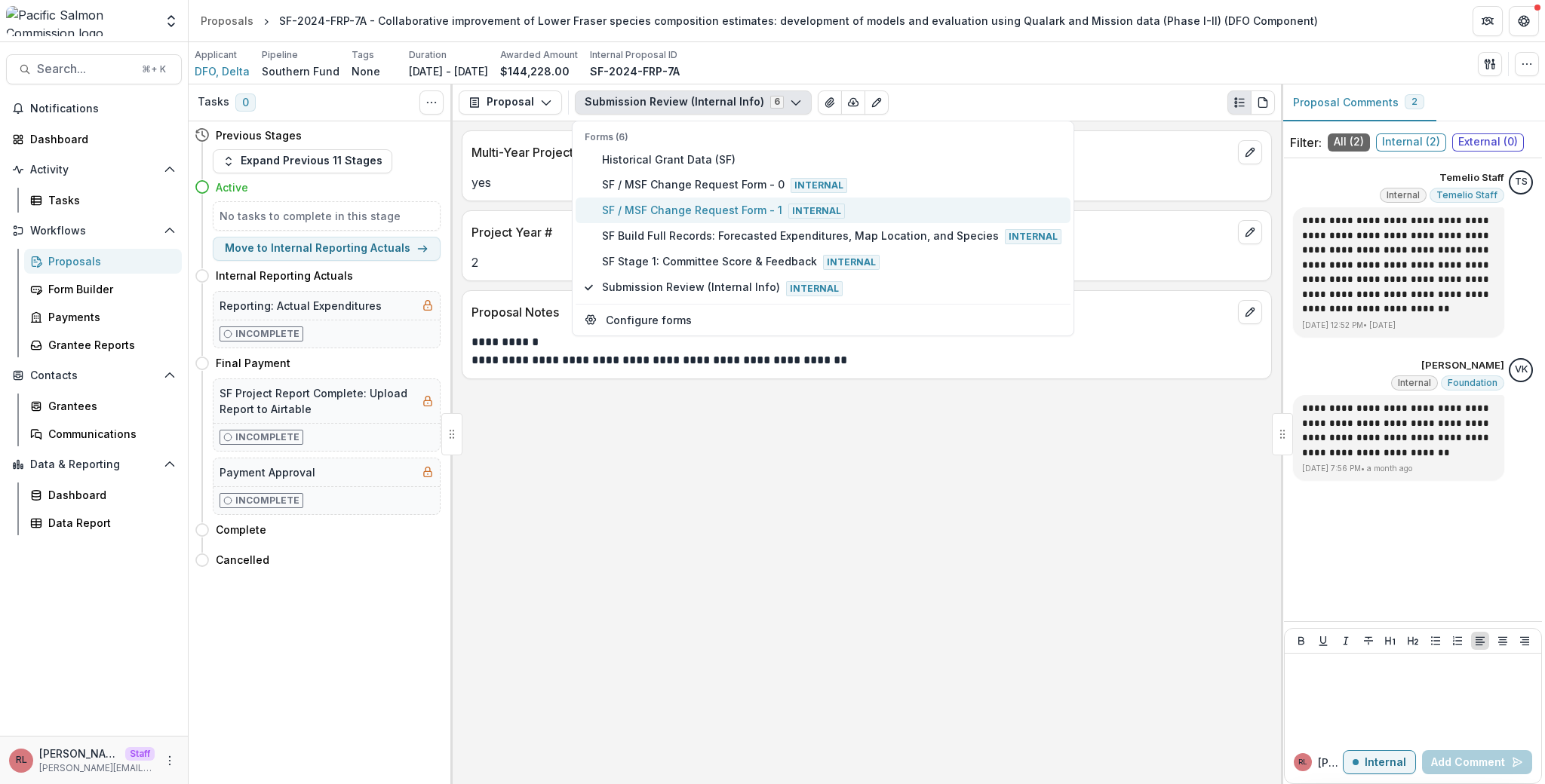
click at [672, 199] on button "SF / MSF Change Request Form - 1 Internal" at bounding box center [823, 210] width 495 height 25
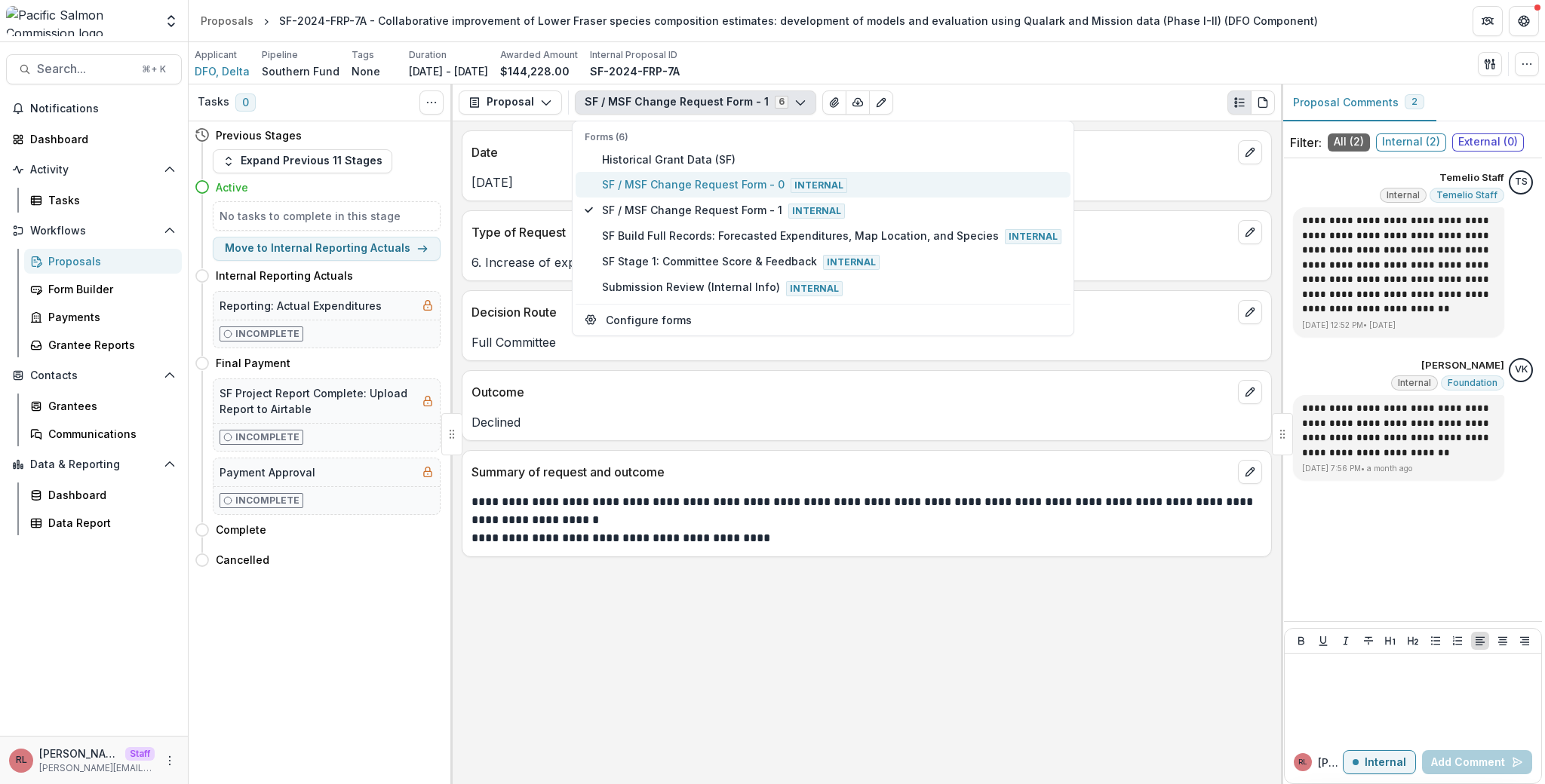
click at [670, 186] on span "SF / MSF Change Request Form - 0 Internal" at bounding box center [831, 184] width 459 height 17
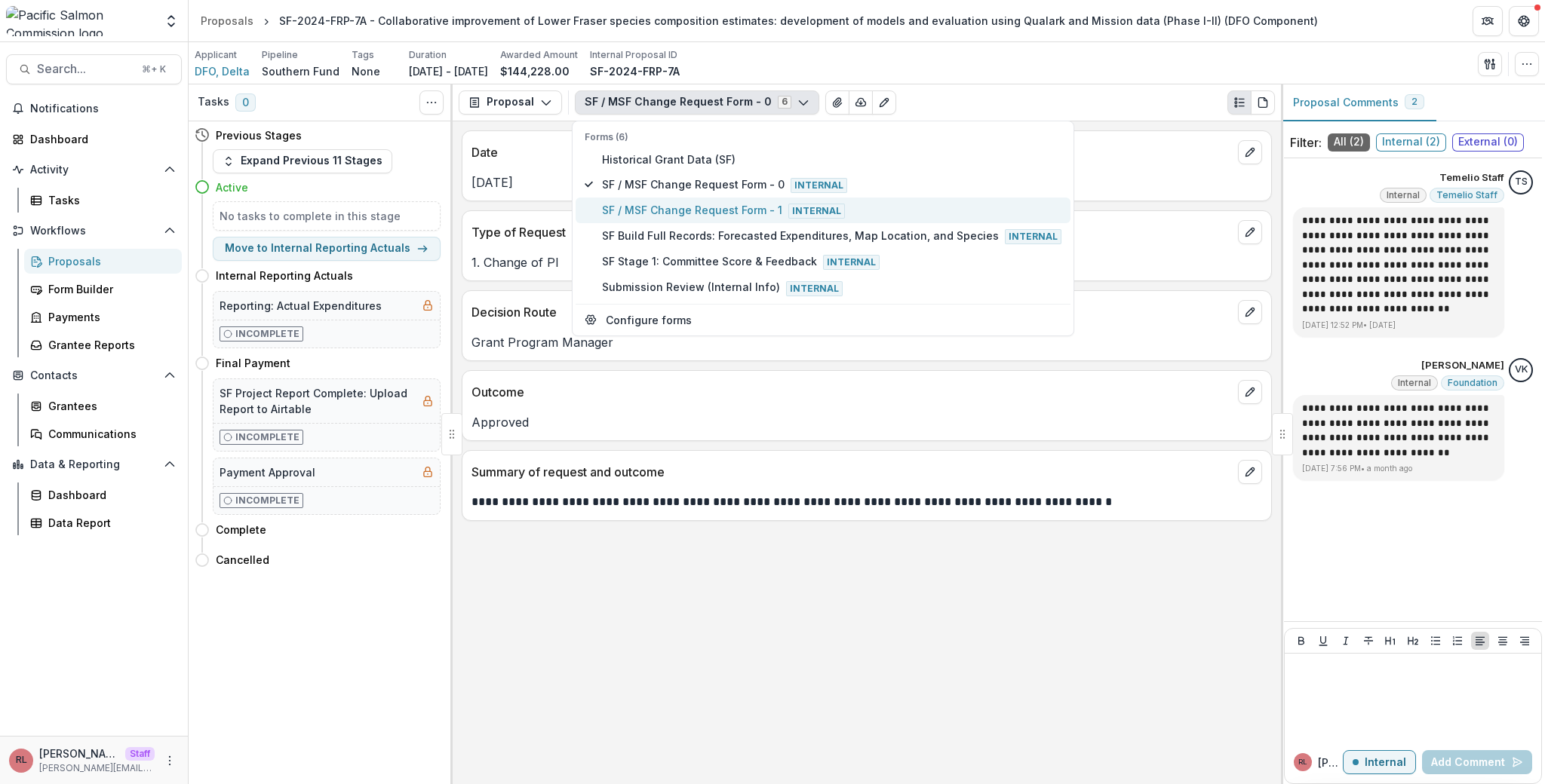
click at [673, 210] on span "SF / MSF Change Request Form - 1 Internal" at bounding box center [831, 210] width 459 height 17
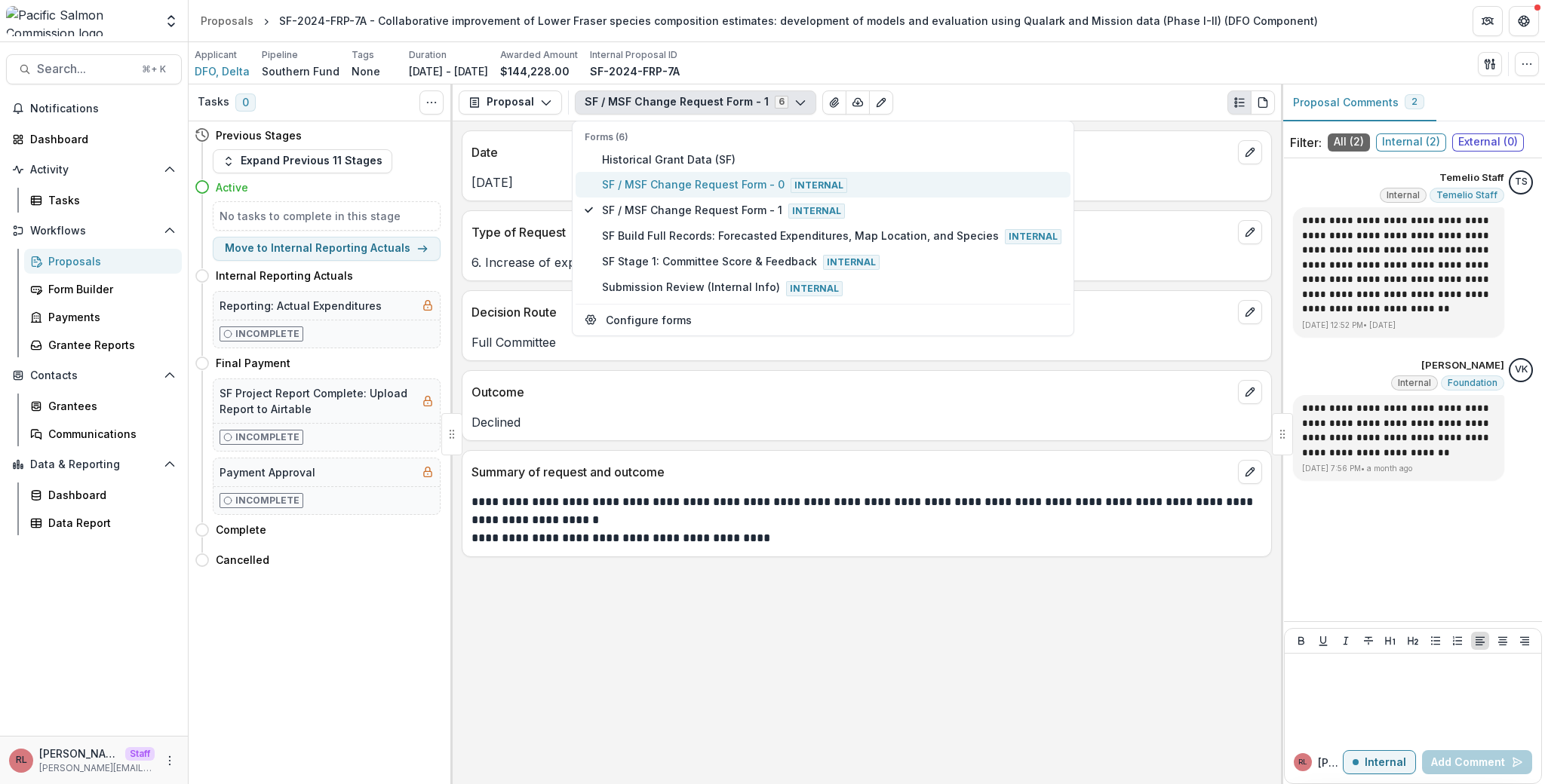
click at [671, 180] on span "SF / MSF Change Request Form - 0 Internal" at bounding box center [831, 184] width 459 height 17
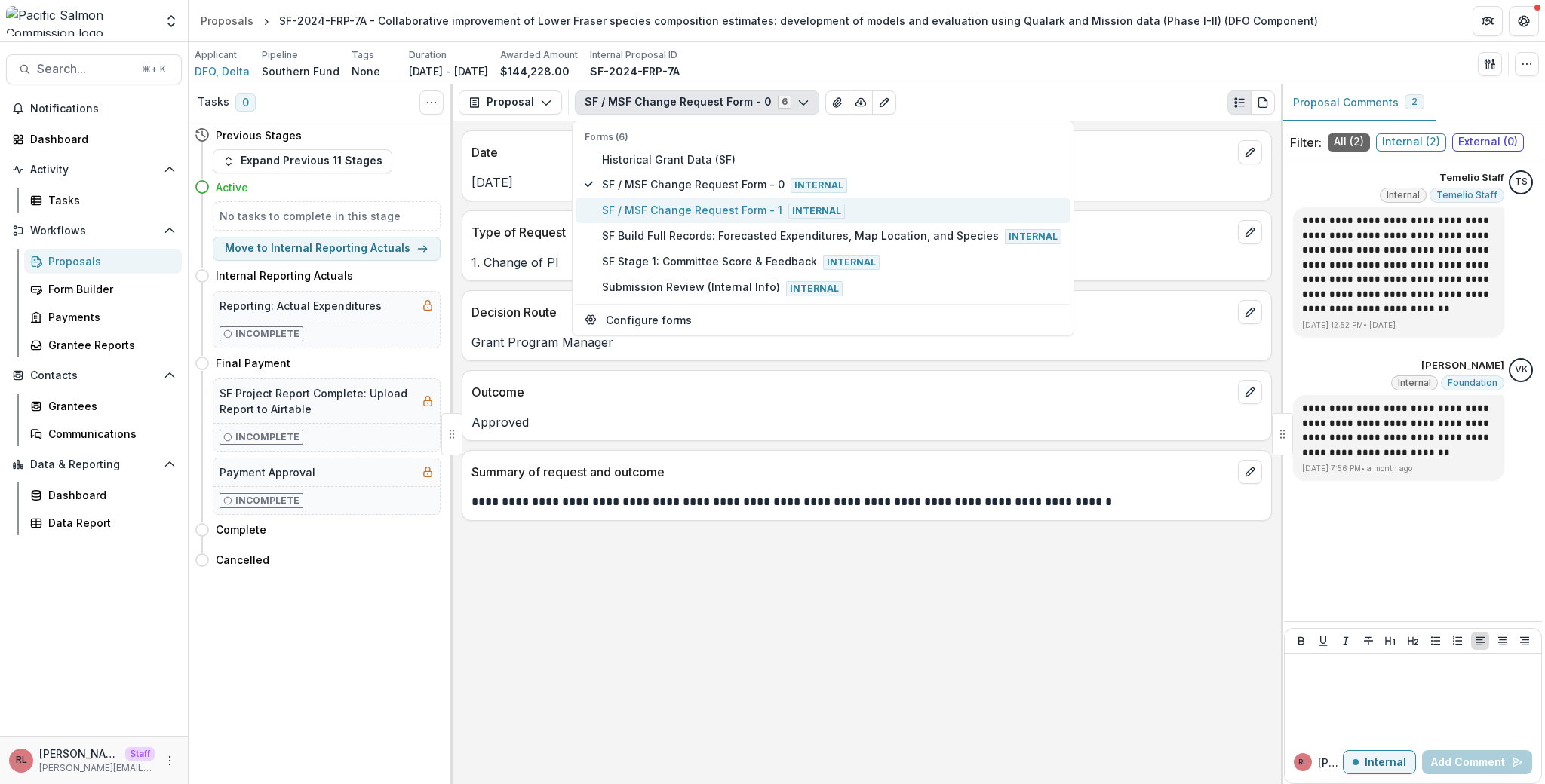
click at [674, 204] on span "SF / MSF Change Request Form - 1 Internal" at bounding box center [831, 210] width 459 height 17
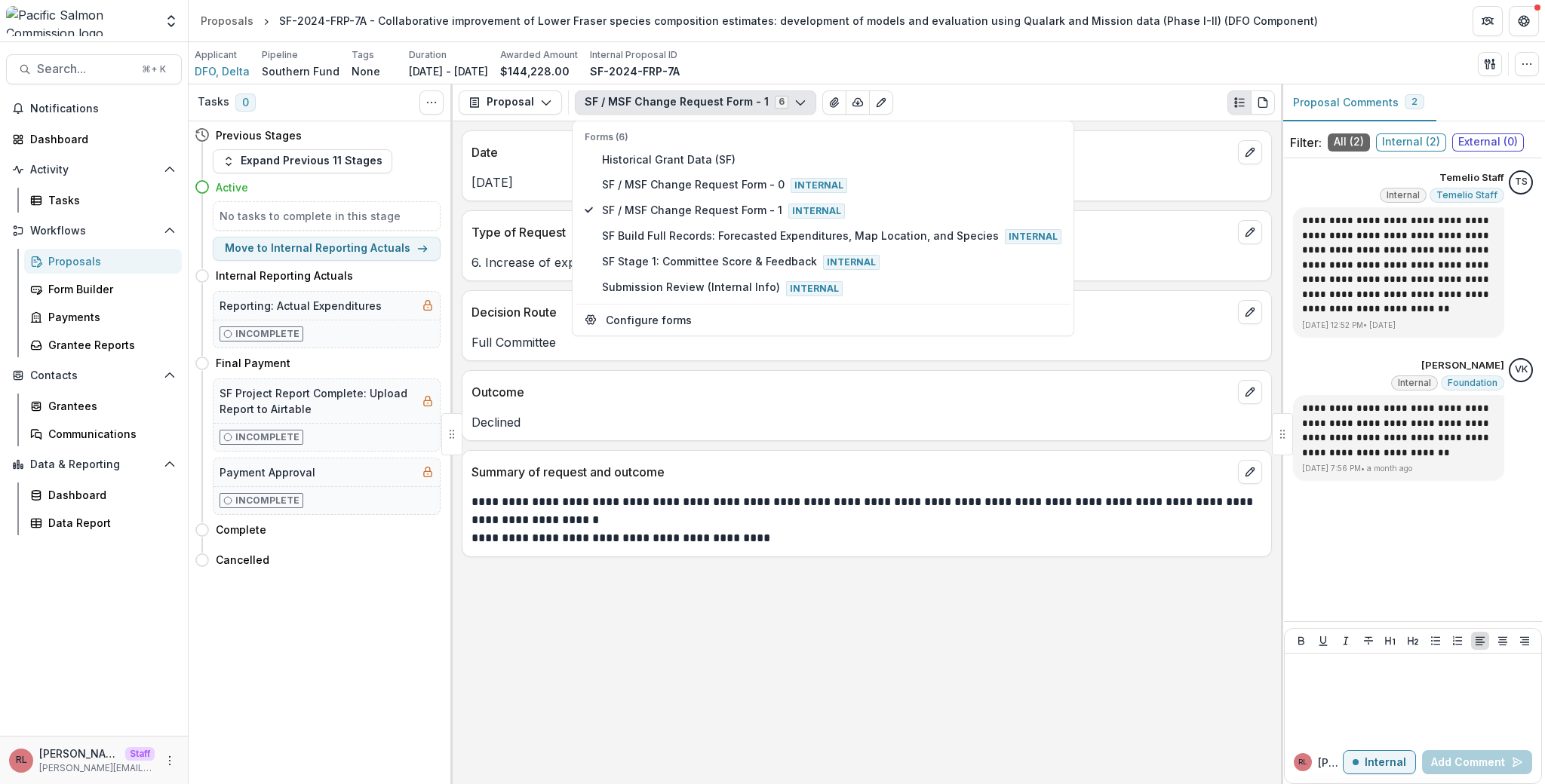
click at [749, 413] on p "Declined" at bounding box center [866, 422] width 791 height 18
